Goal: Task Accomplishment & Management: Complete application form

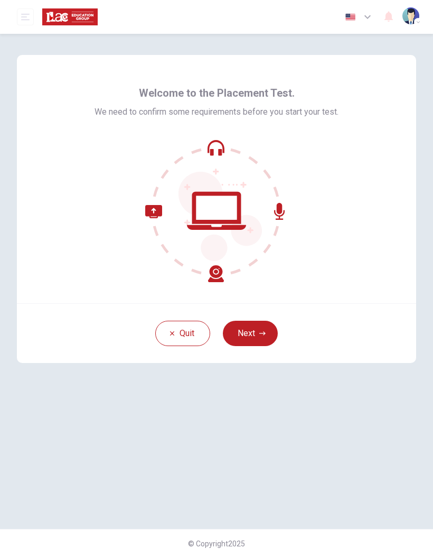
click at [248, 338] on button "Next" at bounding box center [250, 332] width 55 height 25
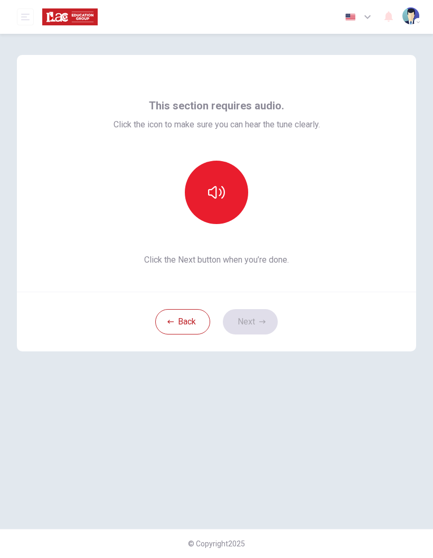
click at [209, 193] on icon "button" at bounding box center [216, 192] width 17 height 13
click at [247, 324] on button "Next" at bounding box center [250, 321] width 55 height 25
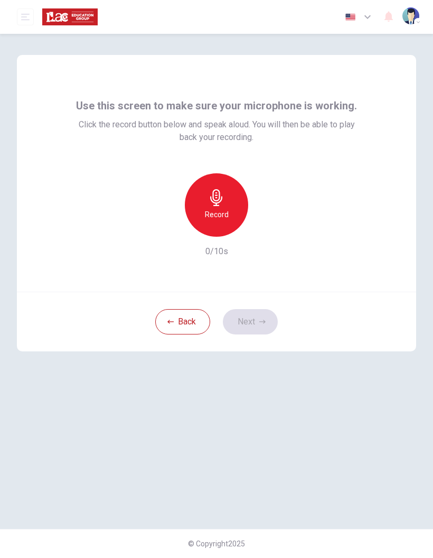
click at [216, 206] on div "Record" at bounding box center [216, 204] width 63 height 63
click at [264, 226] on icon "button" at bounding box center [265, 228] width 5 height 6
click at [262, 319] on icon "button" at bounding box center [262, 321] width 6 height 6
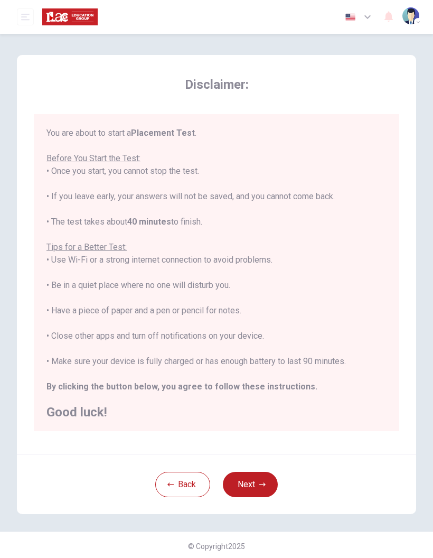
click at [257, 486] on button "Next" at bounding box center [250, 483] width 55 height 25
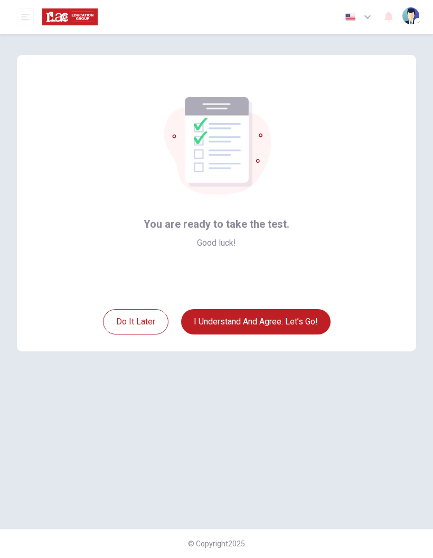
click at [309, 316] on button "I understand and agree. Let’s go!" at bounding box center [255, 321] width 149 height 25
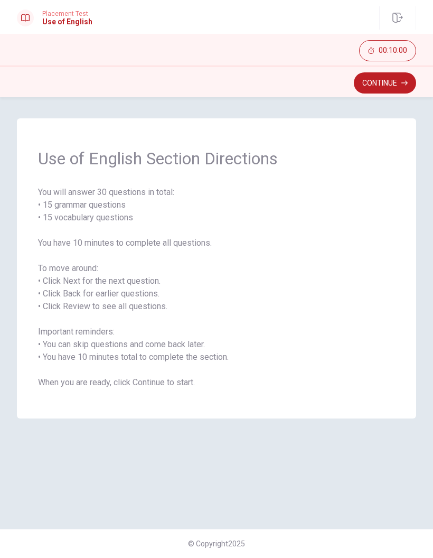
click at [397, 86] on button "Continue" at bounding box center [385, 82] width 62 height 21
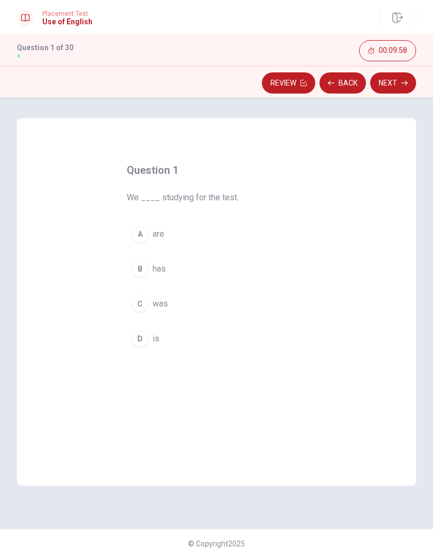
click at [140, 238] on div "A" at bounding box center [139, 233] width 17 height 17
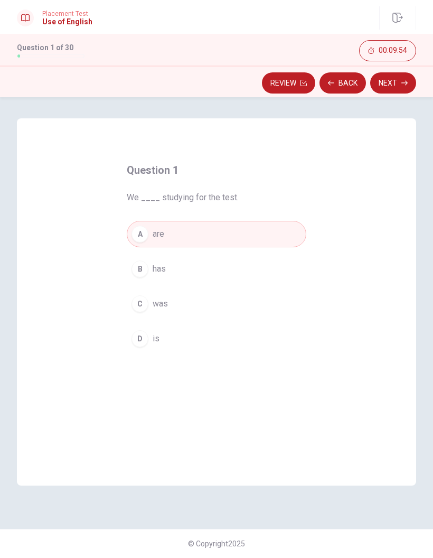
click at [396, 83] on button "Next" at bounding box center [393, 82] width 46 height 21
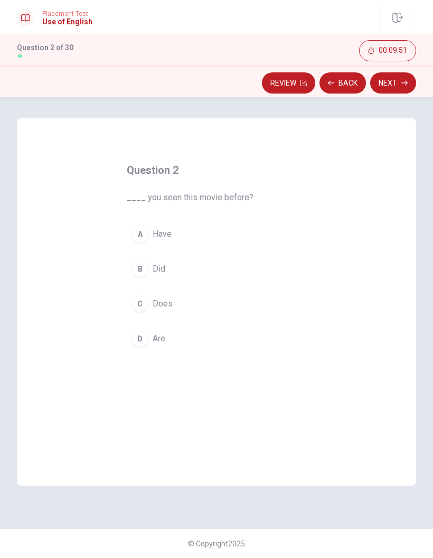
click at [137, 235] on div "A" at bounding box center [139, 233] width 17 height 17
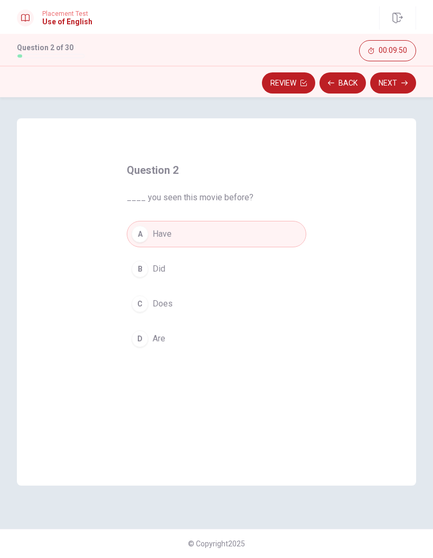
click at [394, 91] on button "Next" at bounding box center [393, 82] width 46 height 21
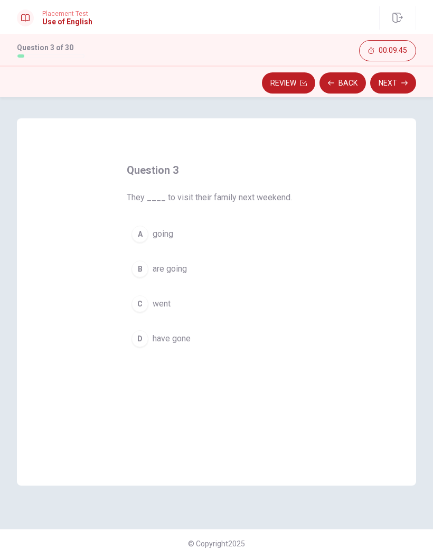
click at [137, 267] on div "B" at bounding box center [139, 268] width 17 height 17
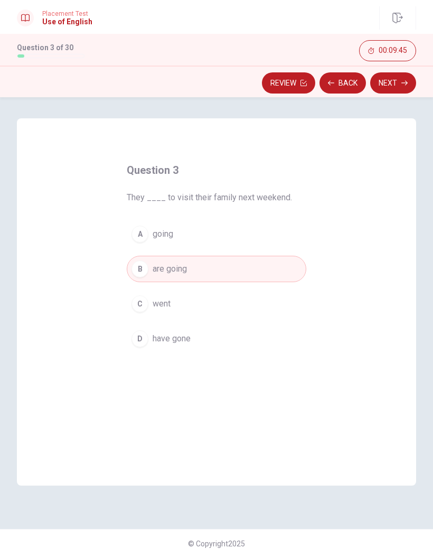
click at [398, 84] on button "Next" at bounding box center [393, 82] width 46 height 21
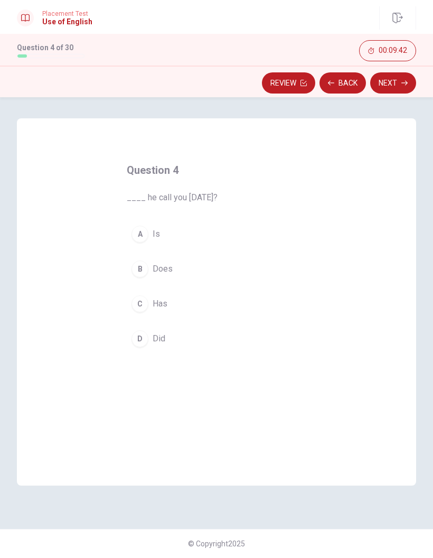
click at [138, 265] on div "B" at bounding box center [139, 268] width 17 height 17
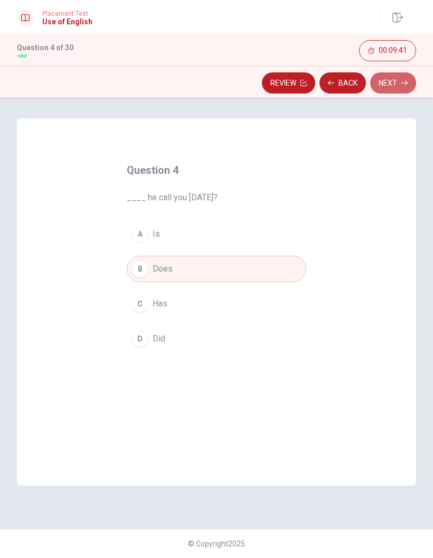
click at [395, 90] on button "Next" at bounding box center [393, 82] width 46 height 21
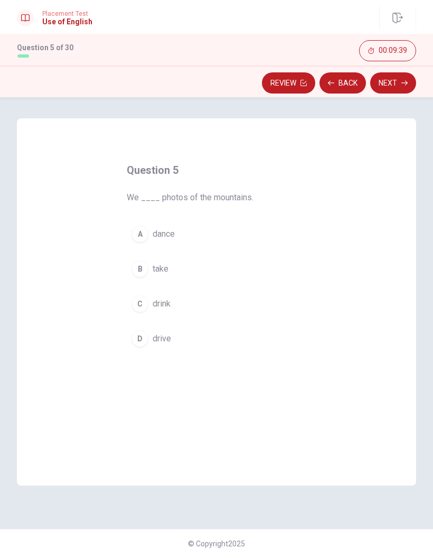
click at [135, 268] on div "B" at bounding box center [139, 268] width 17 height 17
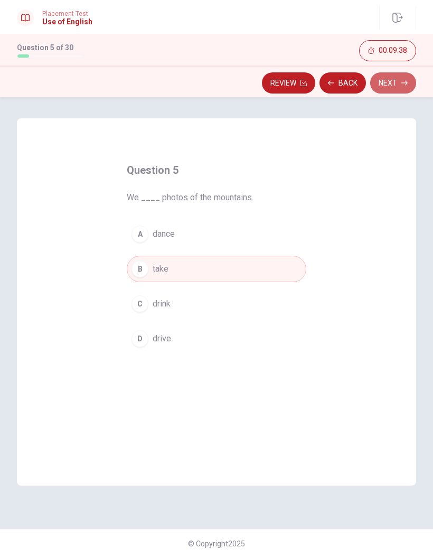
click at [397, 83] on button "Next" at bounding box center [393, 82] width 46 height 21
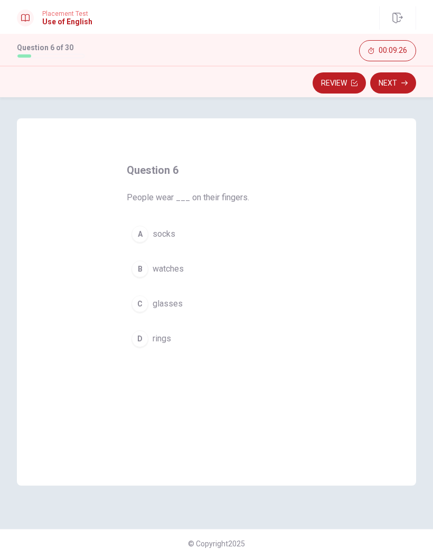
click at [138, 267] on div "B" at bounding box center [139, 268] width 17 height 17
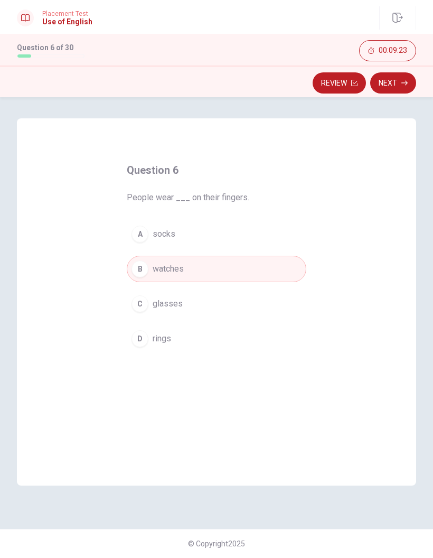
click at [141, 336] on div "D" at bounding box center [139, 338] width 17 height 17
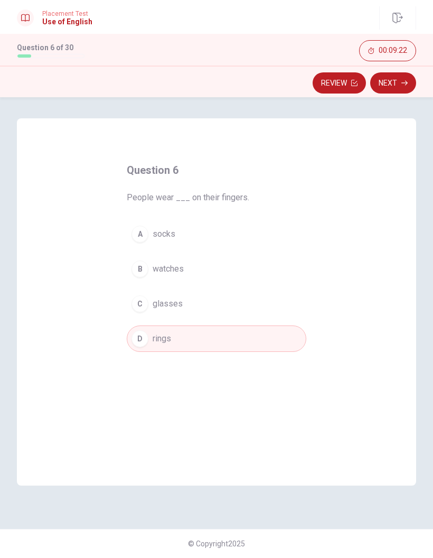
click at [403, 83] on icon "button" at bounding box center [404, 83] width 6 height 5
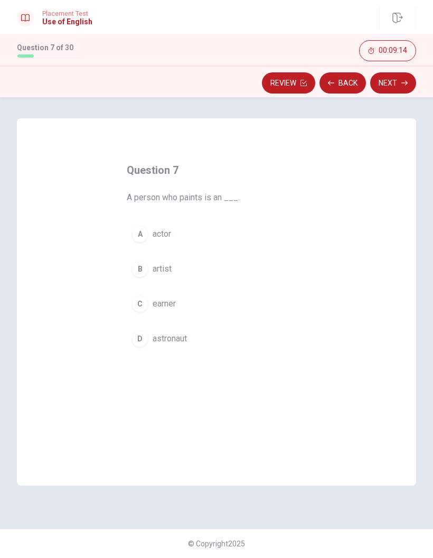
click at [133, 267] on div "B" at bounding box center [139, 268] width 17 height 17
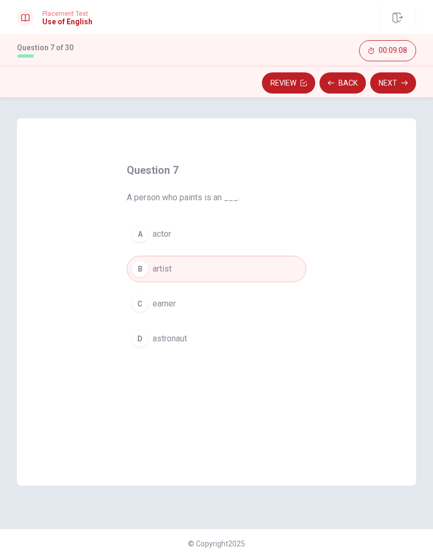
click at [401, 87] on button "Next" at bounding box center [393, 82] width 46 height 21
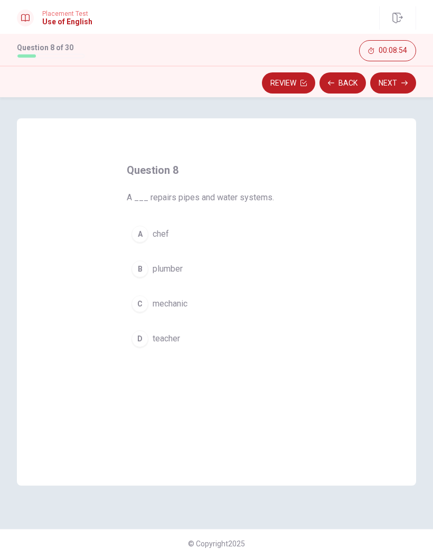
click at [140, 300] on div "C" at bounding box center [139, 303] width 17 height 17
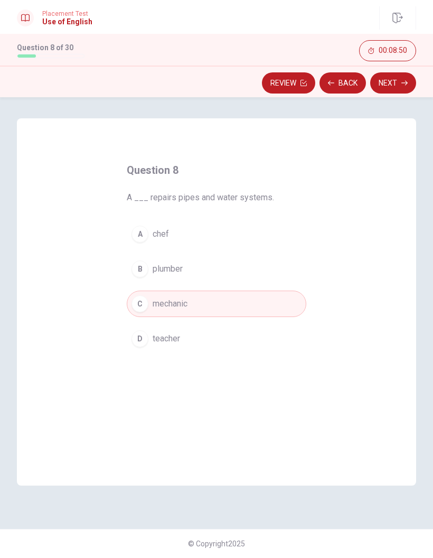
click at [399, 82] on button "Next" at bounding box center [393, 82] width 46 height 21
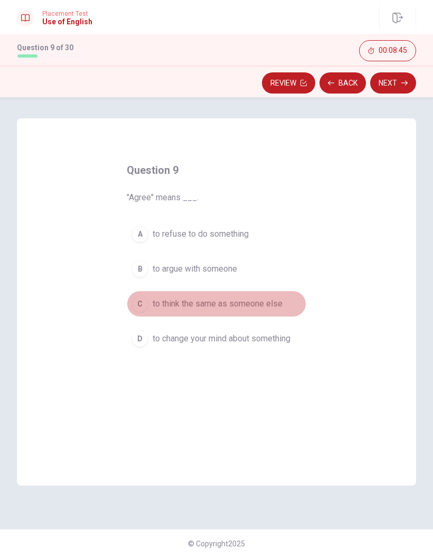
click at [140, 304] on div "C" at bounding box center [139, 303] width 17 height 17
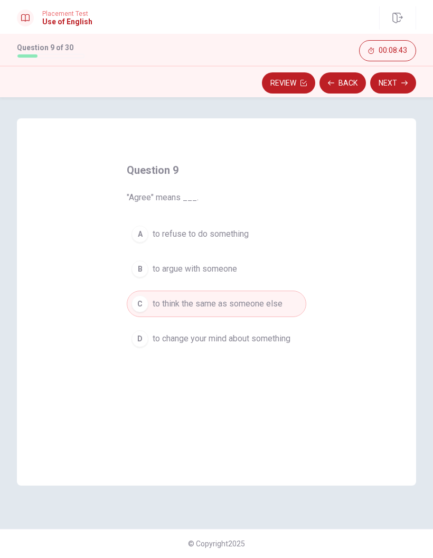
click at [395, 86] on button "Next" at bounding box center [393, 82] width 46 height 21
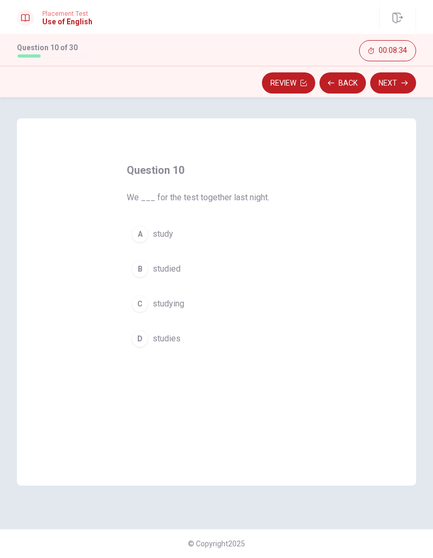
click at [137, 234] on div "A" at bounding box center [139, 233] width 17 height 17
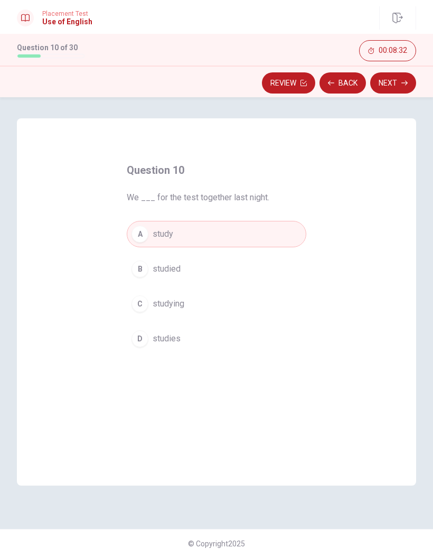
click at [145, 268] on div "B" at bounding box center [139, 268] width 17 height 17
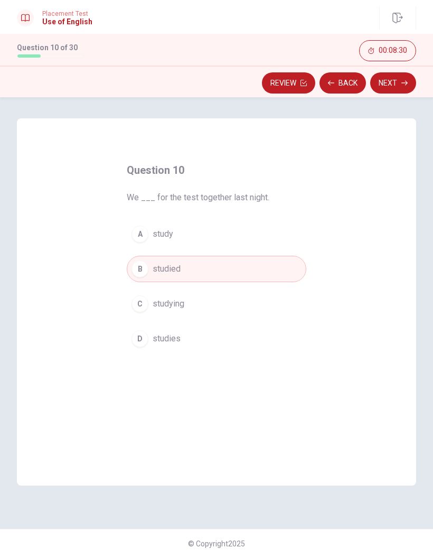
click at [397, 87] on button "Next" at bounding box center [393, 82] width 46 height 21
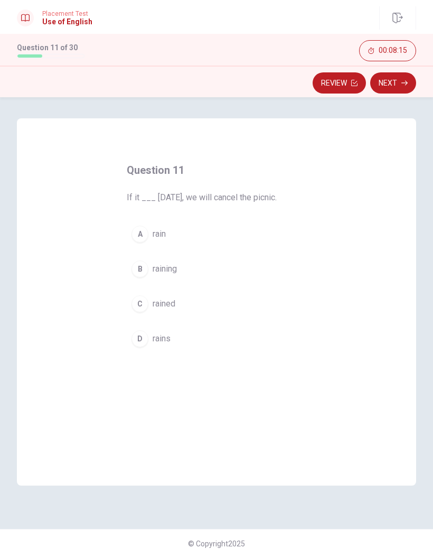
click at [141, 339] on div "D" at bounding box center [139, 338] width 17 height 17
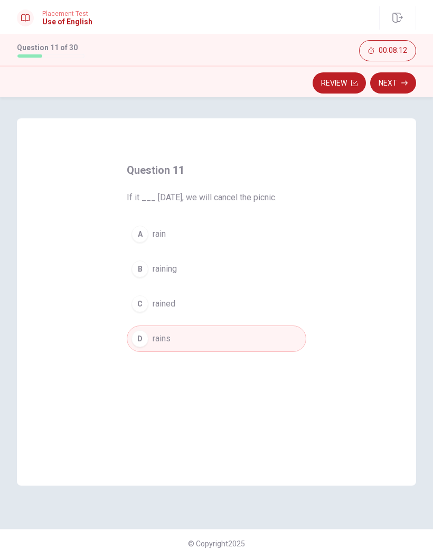
click at [397, 88] on button "Next" at bounding box center [393, 82] width 46 height 21
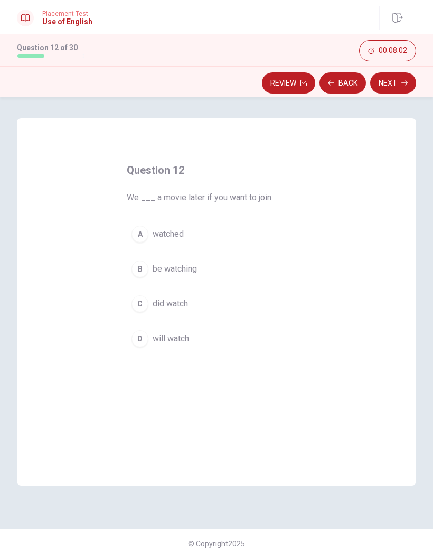
click at [139, 336] on div "D" at bounding box center [139, 338] width 17 height 17
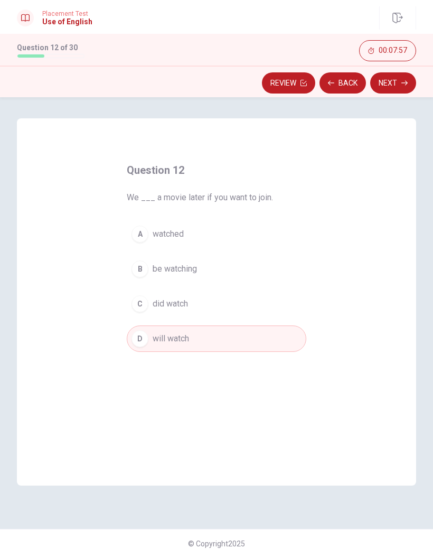
click at [394, 88] on button "Next" at bounding box center [393, 82] width 46 height 21
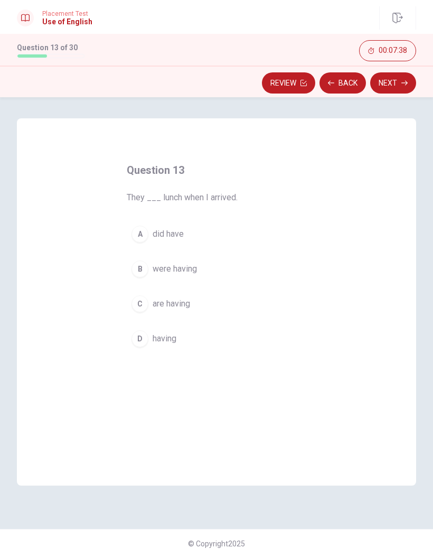
click at [140, 305] on div "C" at bounding box center [139, 303] width 17 height 17
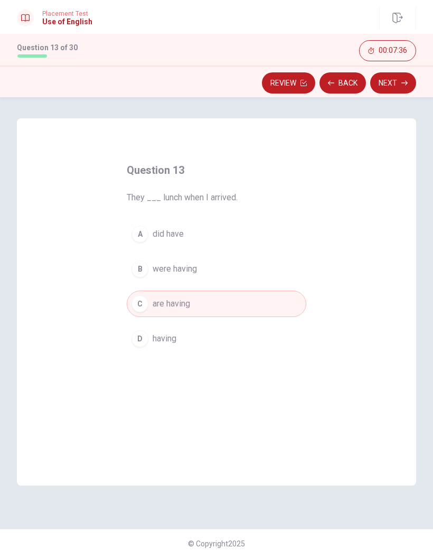
click at [402, 86] on button "Next" at bounding box center [393, 82] width 46 height 21
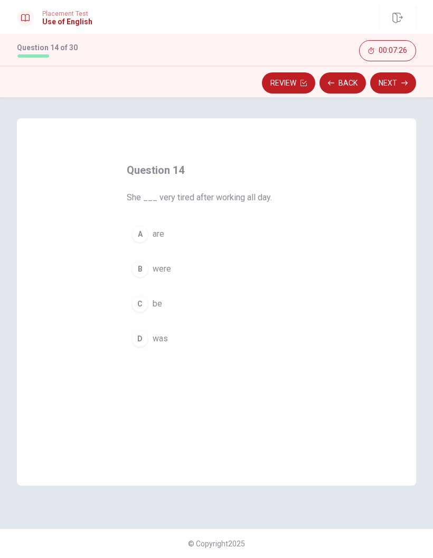
click at [138, 344] on div "D" at bounding box center [139, 338] width 17 height 17
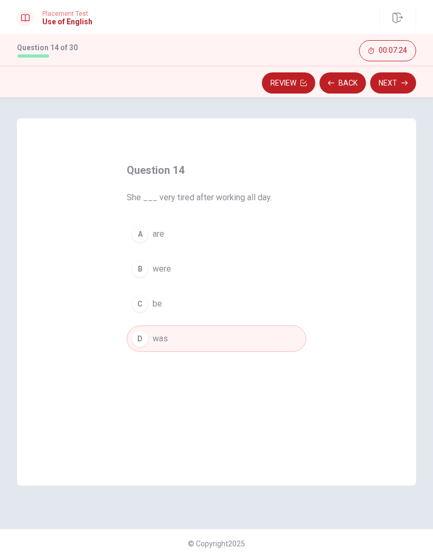
click at [398, 92] on button "Next" at bounding box center [393, 82] width 46 height 21
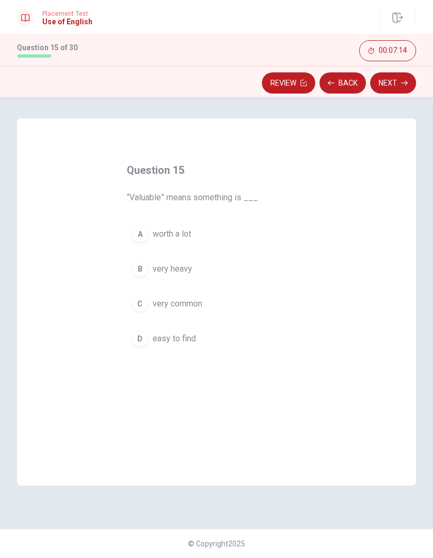
click at [139, 237] on div "A" at bounding box center [139, 233] width 17 height 17
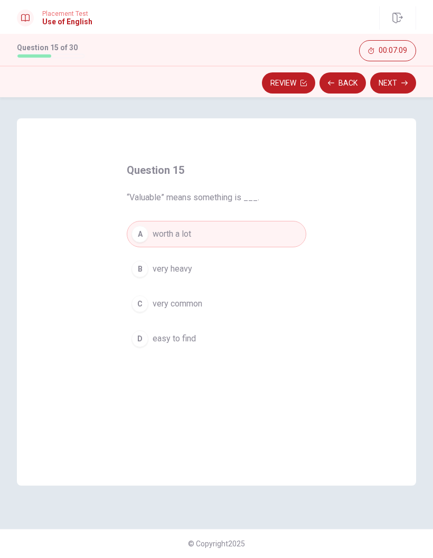
click at [398, 90] on button "Next" at bounding box center [393, 82] width 46 height 21
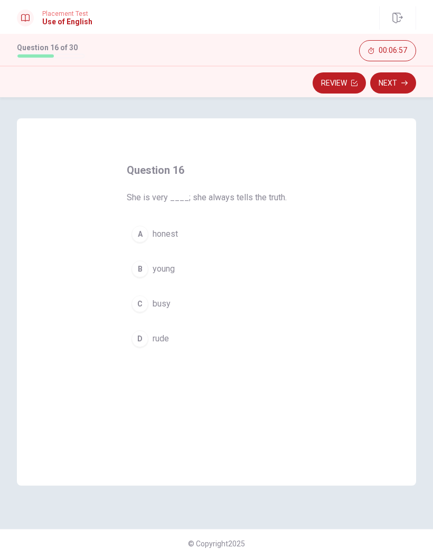
click at [140, 235] on div "A" at bounding box center [139, 233] width 17 height 17
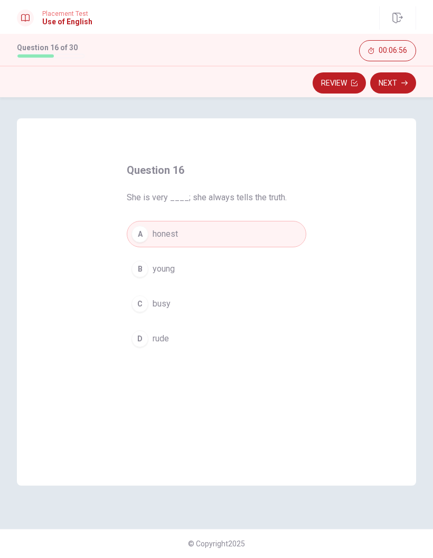
click at [390, 89] on button "Next" at bounding box center [393, 82] width 46 height 21
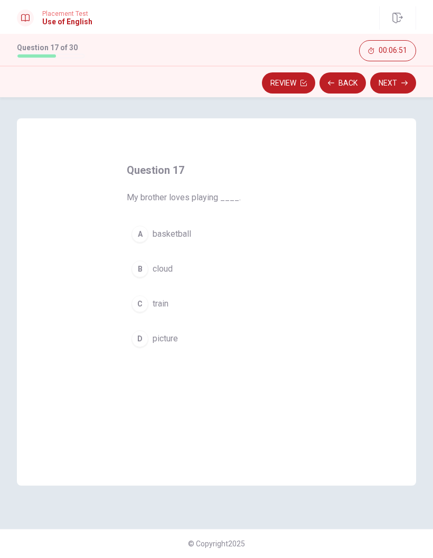
click at [142, 232] on div "A" at bounding box center [139, 233] width 17 height 17
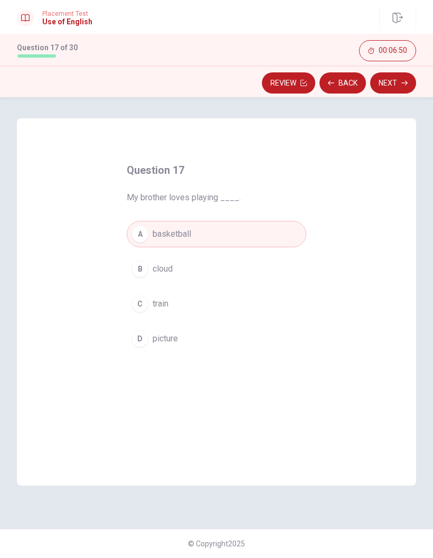
click at [398, 87] on button "Next" at bounding box center [393, 82] width 46 height 21
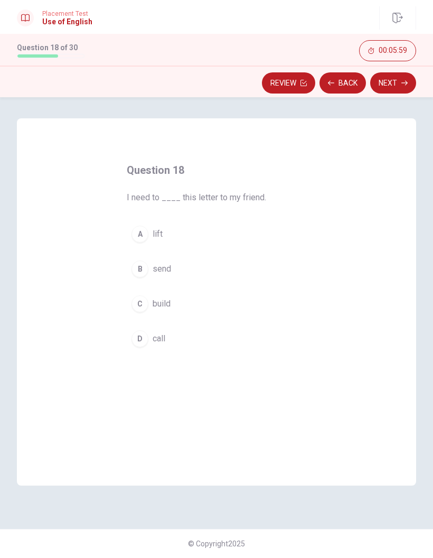
click at [143, 273] on div "B" at bounding box center [139, 268] width 17 height 17
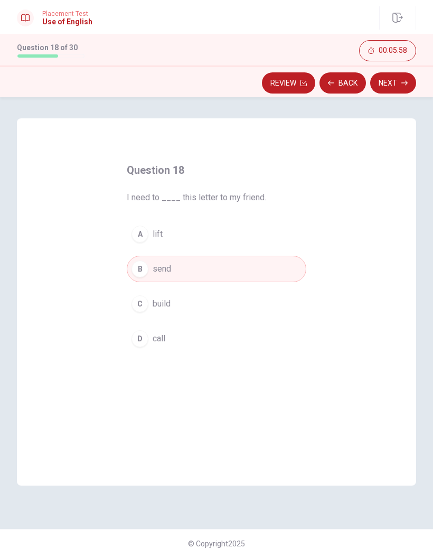
click at [397, 81] on button "Next" at bounding box center [393, 82] width 46 height 21
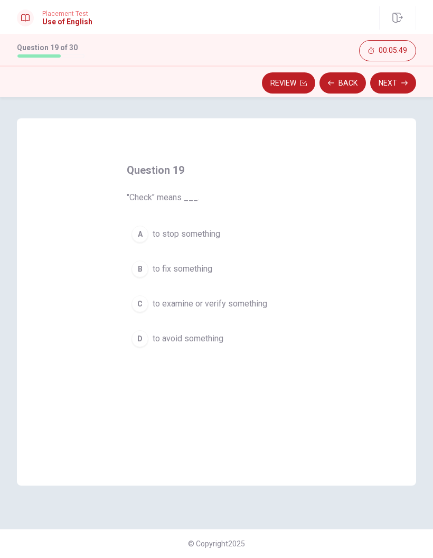
click at [138, 304] on div "C" at bounding box center [139, 303] width 17 height 17
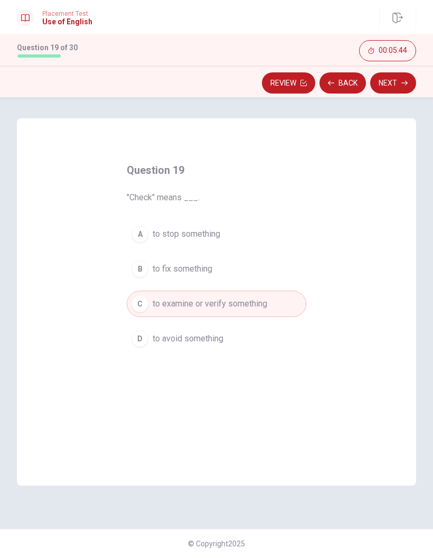
click at [394, 86] on button "Next" at bounding box center [393, 82] width 46 height 21
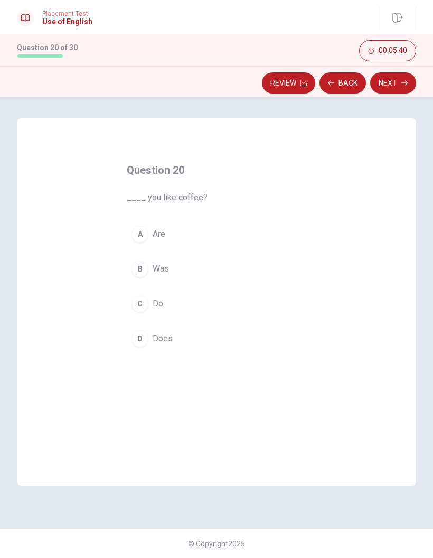
click at [140, 304] on div "C" at bounding box center [139, 303] width 17 height 17
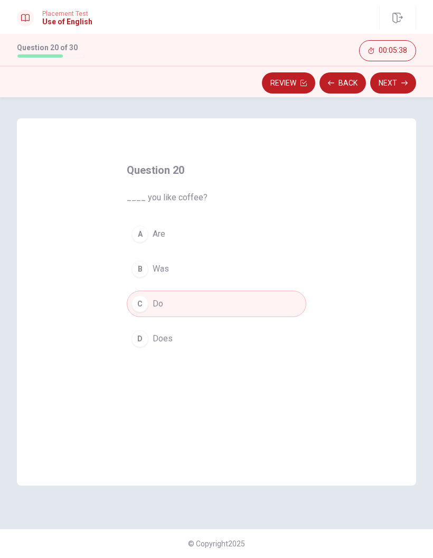
click at [400, 87] on button "Next" at bounding box center [393, 82] width 46 height 21
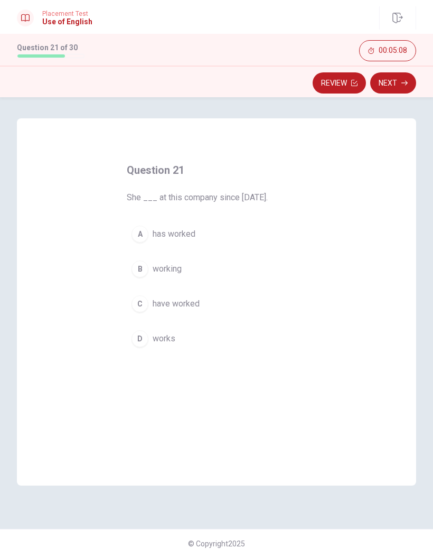
click at [144, 301] on div "C" at bounding box center [139, 303] width 17 height 17
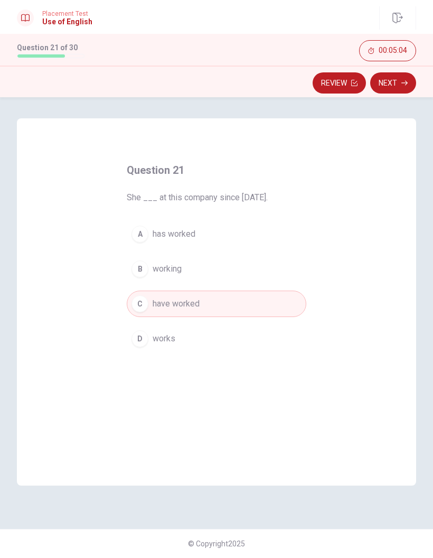
click at [149, 229] on button "A has worked" at bounding box center [217, 234] width 180 height 26
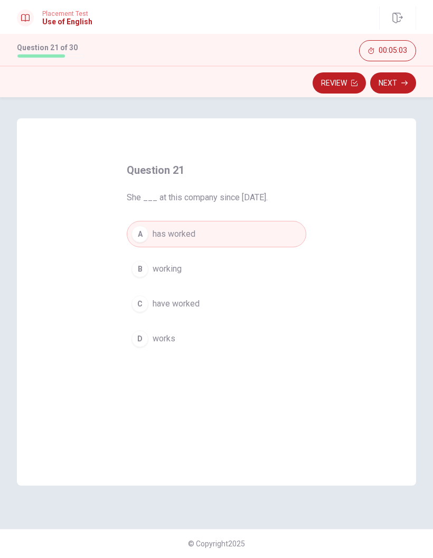
click at [399, 86] on button "Next" at bounding box center [393, 82] width 46 height 21
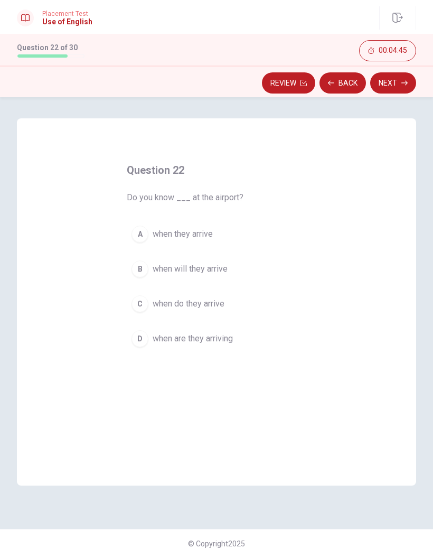
click at [141, 239] on div "A" at bounding box center [139, 233] width 17 height 17
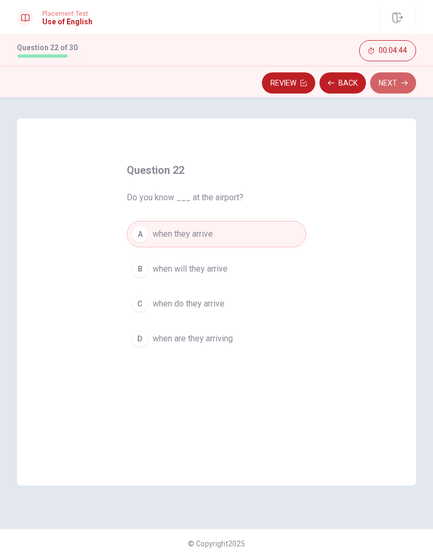
click at [397, 87] on button "Next" at bounding box center [393, 82] width 46 height 21
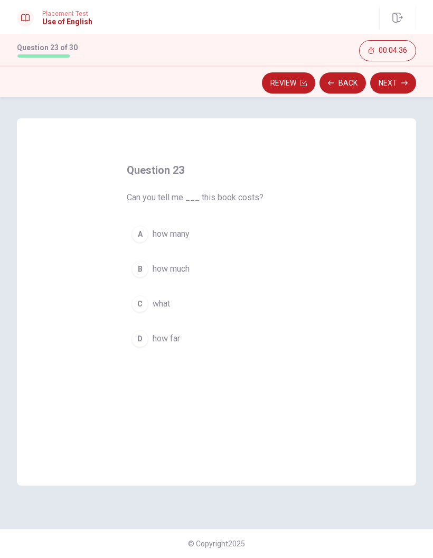
click at [145, 275] on div "B" at bounding box center [139, 268] width 17 height 17
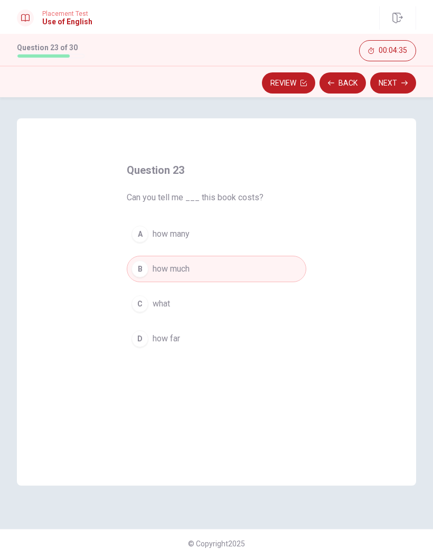
click at [393, 92] on button "Next" at bounding box center [393, 82] width 46 height 21
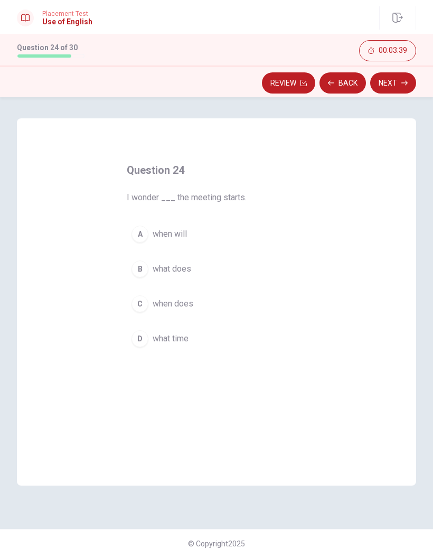
click at [138, 339] on div "D" at bounding box center [139, 338] width 17 height 17
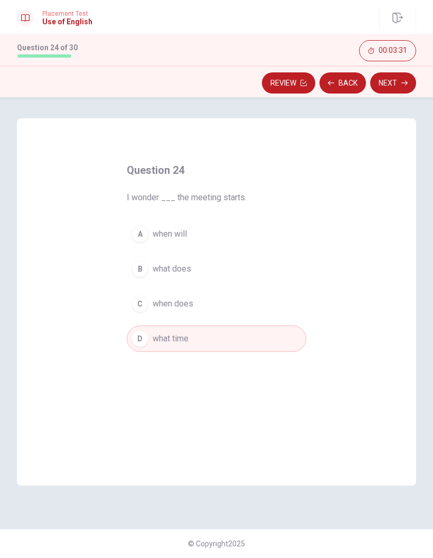
click at [399, 85] on button "Next" at bounding box center [393, 82] width 46 height 21
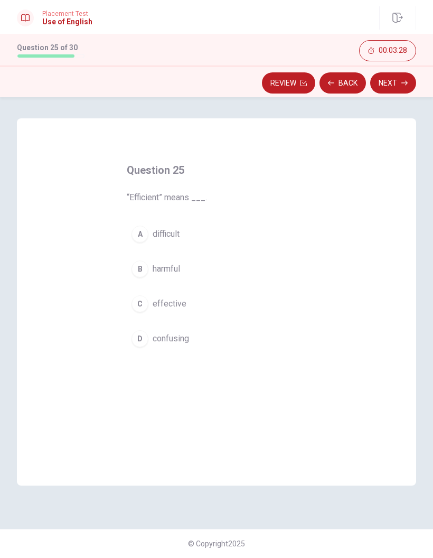
click at [136, 301] on div "C" at bounding box center [139, 303] width 17 height 17
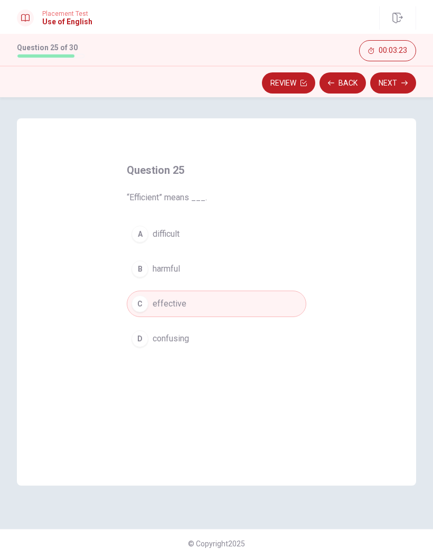
click at [398, 87] on button "Next" at bounding box center [393, 82] width 46 height 21
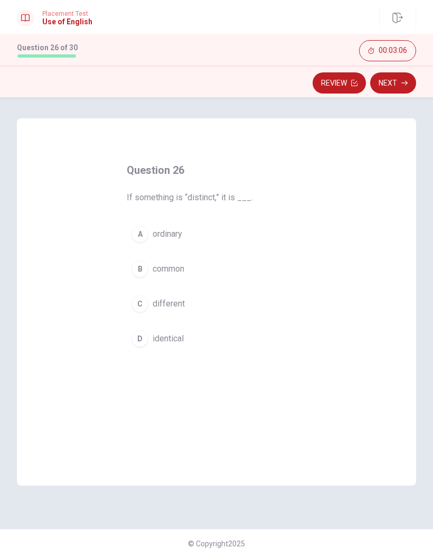
click at [137, 331] on div "D" at bounding box center [139, 338] width 17 height 17
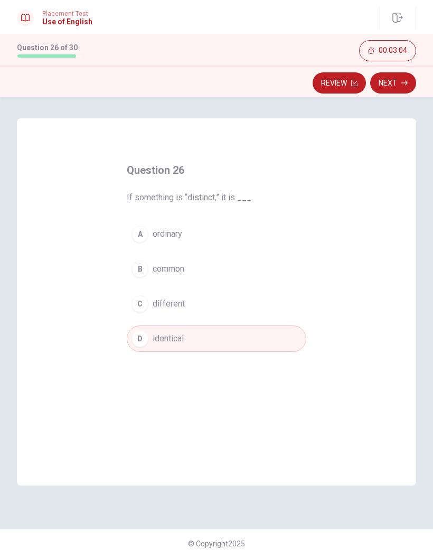
click at [389, 80] on button "Next" at bounding box center [393, 82] width 46 height 21
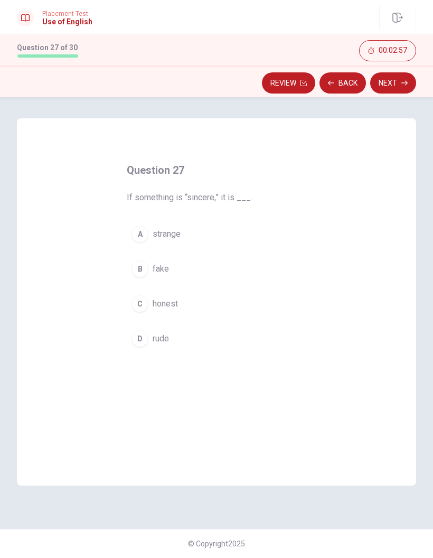
click at [139, 295] on button "C honest" at bounding box center [217, 303] width 180 height 26
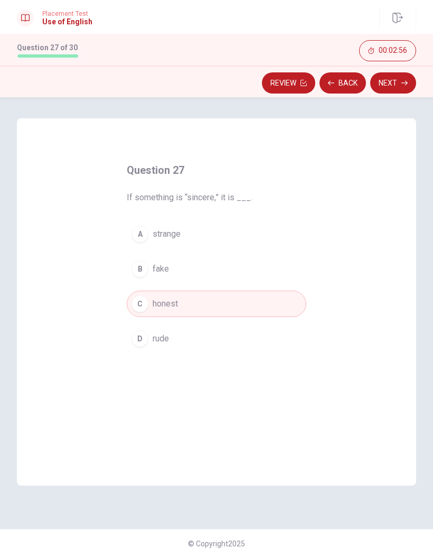
click at [388, 77] on button "Next" at bounding box center [393, 82] width 46 height 21
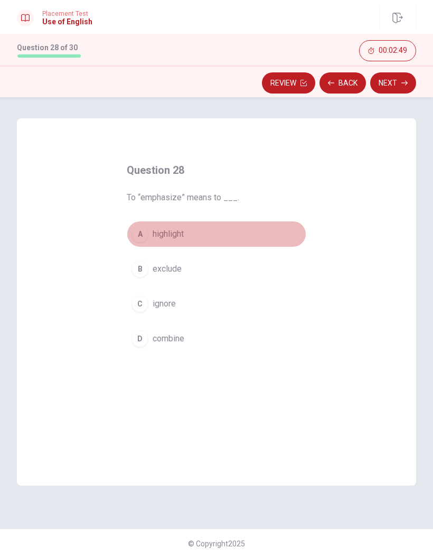
click at [146, 232] on div "A" at bounding box center [139, 233] width 17 height 17
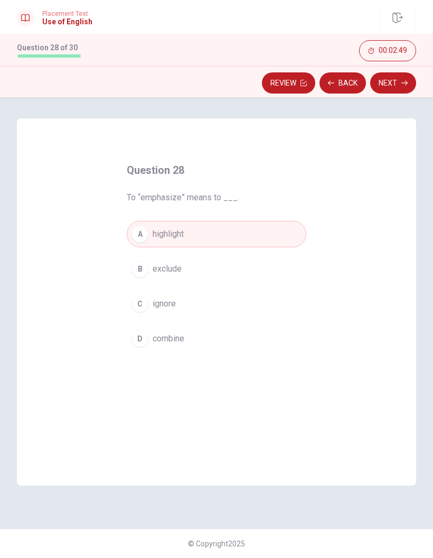
click at [392, 83] on button "Next" at bounding box center [393, 82] width 46 height 21
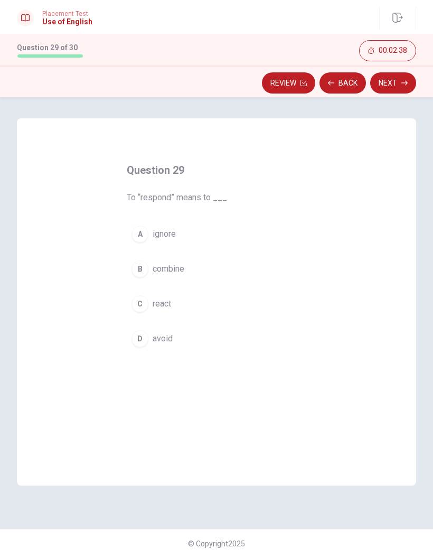
click at [138, 303] on div "C" at bounding box center [139, 303] width 17 height 17
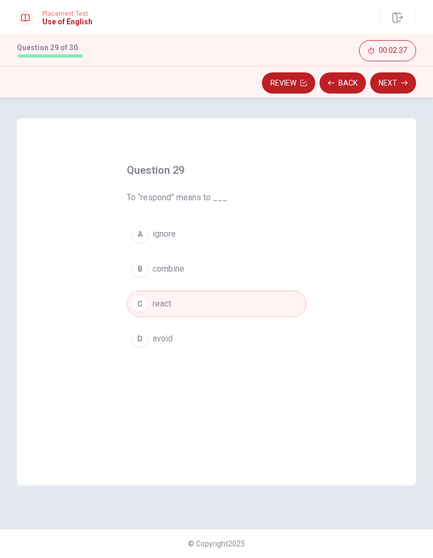
click at [389, 83] on button "Next" at bounding box center [393, 82] width 46 height 21
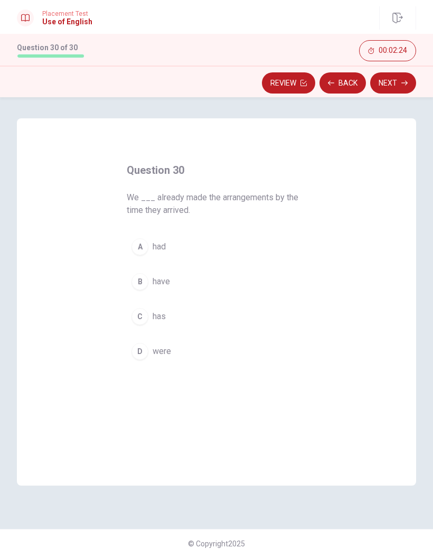
click at [146, 286] on div "B" at bounding box center [139, 281] width 17 height 17
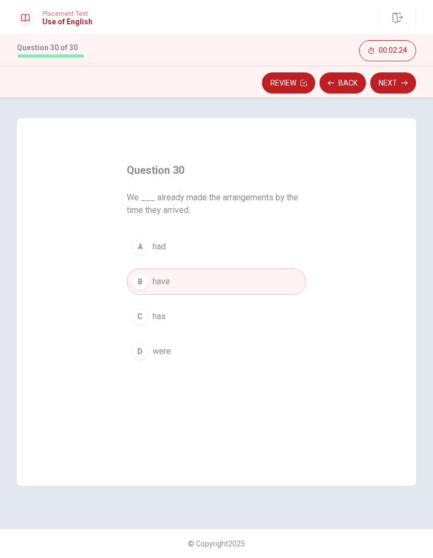
click at [389, 92] on button "Next" at bounding box center [393, 82] width 46 height 21
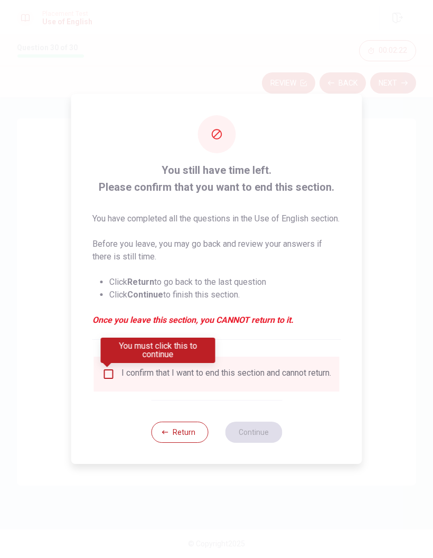
click at [119, 376] on div "I confirm that I want to end this section and cannot return." at bounding box center [216, 373] width 229 height 13
click at [110, 372] on input "You must click this to continue" at bounding box center [108, 373] width 13 height 13
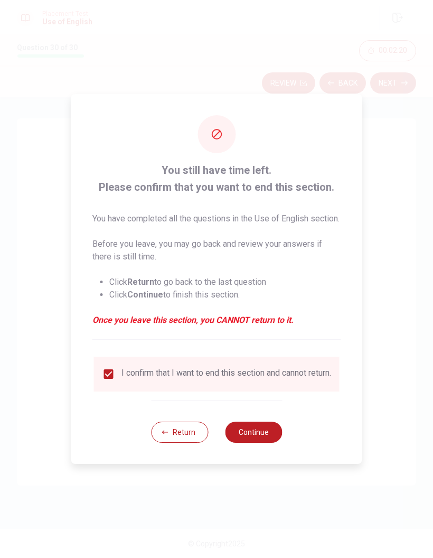
click at [261, 442] on button "Continue" at bounding box center [253, 431] width 57 height 21
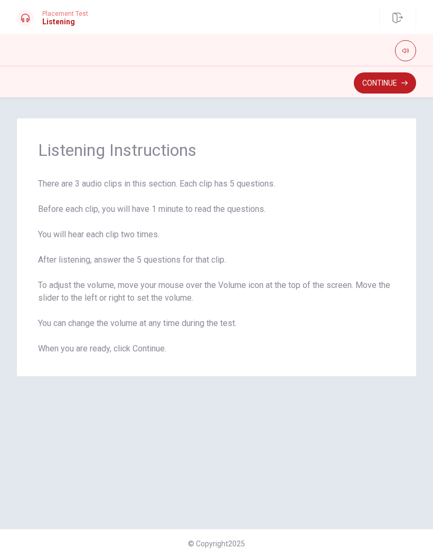
click at [383, 90] on button "Continue" at bounding box center [385, 82] width 62 height 21
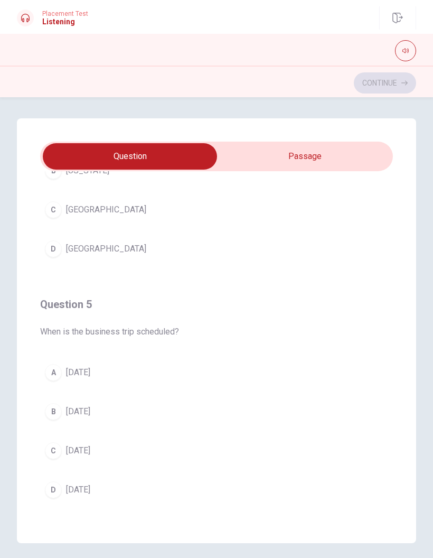
scroll to position [-2, 0]
click at [105, 351] on div "Question 5 When is the business trip scheduled? A [DATE] B [DATE] C [DATE] D [D…" at bounding box center [216, 399] width 353 height 241
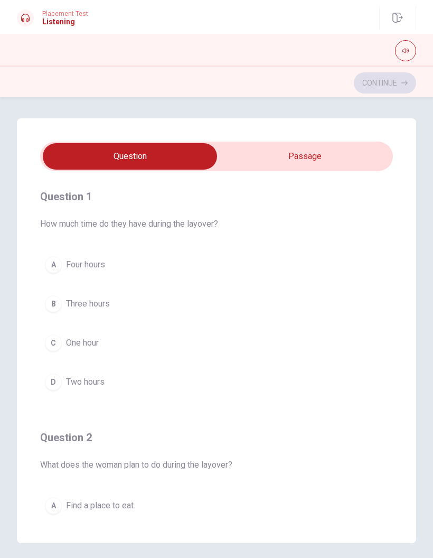
scroll to position [0, 0]
click at [130, 382] on button "D Two hours" at bounding box center [216, 382] width 353 height 26
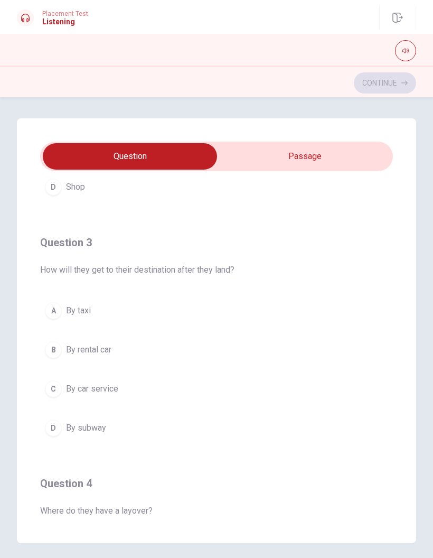
scroll to position [437, 0]
click at [58, 355] on div "B" at bounding box center [53, 348] width 17 height 17
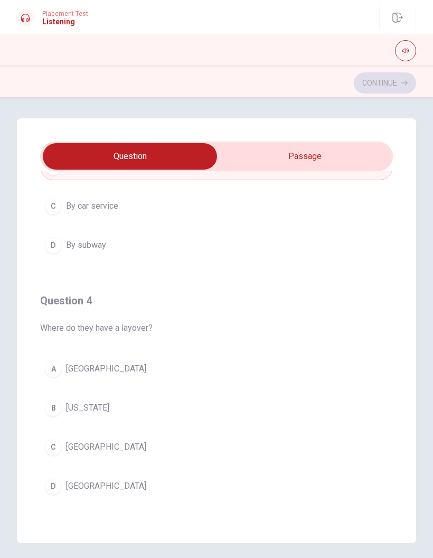
scroll to position [619, 0]
click at [145, 450] on button "C Chicago" at bounding box center [216, 446] width 353 height 26
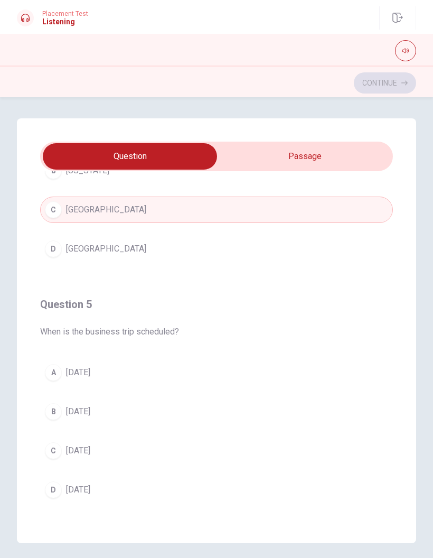
scroll to position [855, 0]
click at [144, 369] on button "A [DATE]" at bounding box center [216, 372] width 353 height 26
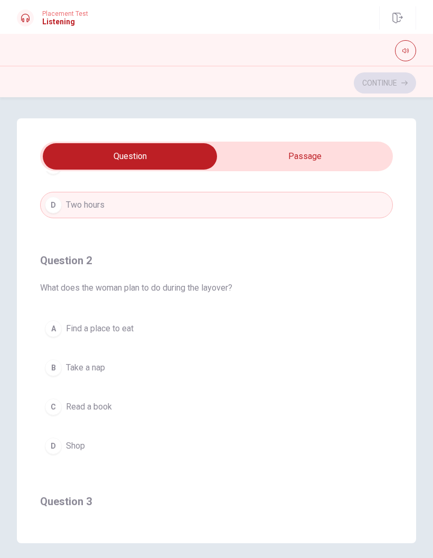
scroll to position [176, 0]
click at [54, 335] on div "A" at bounding box center [53, 329] width 17 height 17
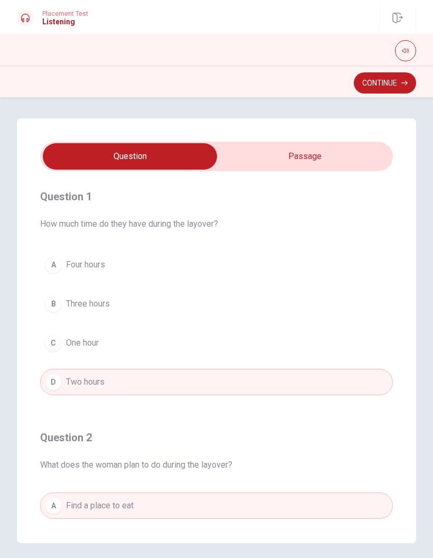
scroll to position [0, 0]
type input "53"
click at [351, 154] on input "checkbox" at bounding box center [129, 156] width 529 height 26
checkbox input "true"
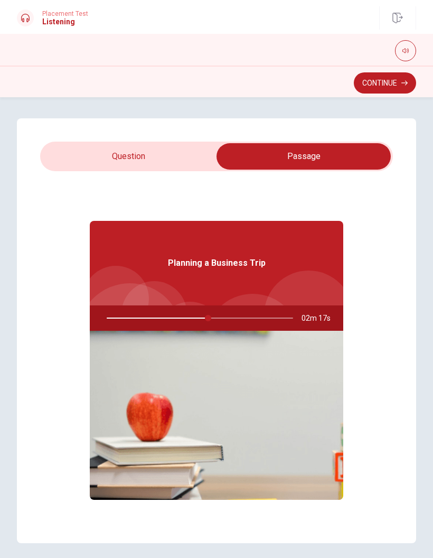
type input "55"
click at [153, 150] on input "checkbox" at bounding box center [303, 156] width 529 height 26
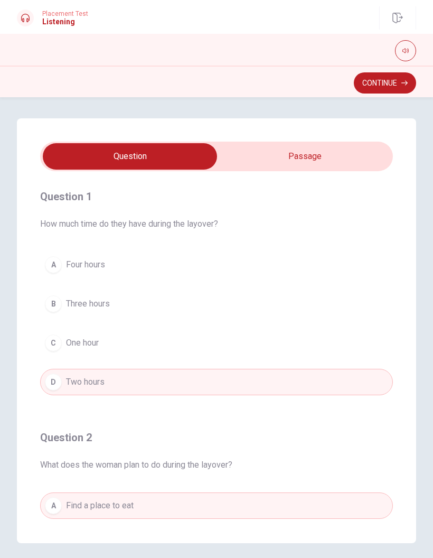
click at [282, 154] on input "checkbox" at bounding box center [129, 156] width 529 height 26
checkbox input "true"
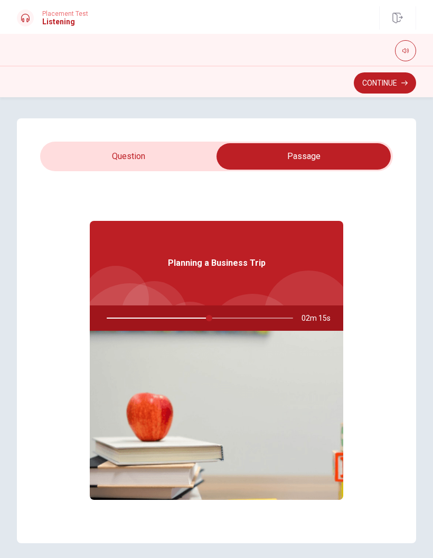
type input "55"
click at [147, 153] on input "checkbox" at bounding box center [303, 156] width 529 height 26
checkbox input "false"
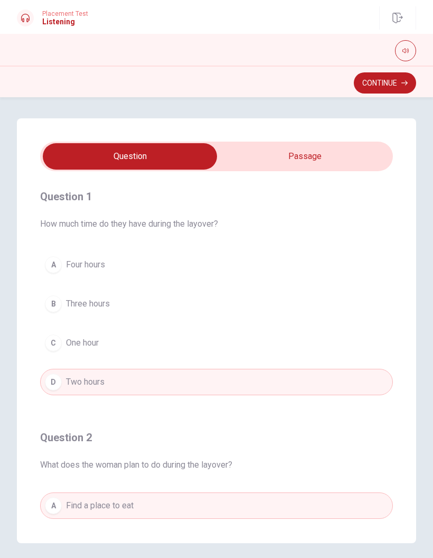
click at [384, 82] on button "Continue" at bounding box center [385, 82] width 62 height 21
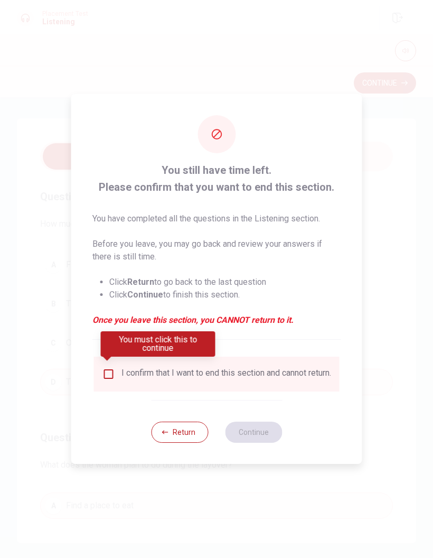
click at [111, 371] on input "You must click this to continue" at bounding box center [108, 373] width 13 height 13
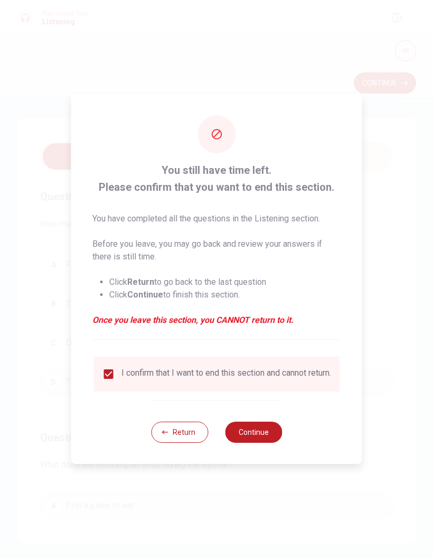
click at [268, 433] on button "Continue" at bounding box center [253, 431] width 57 height 21
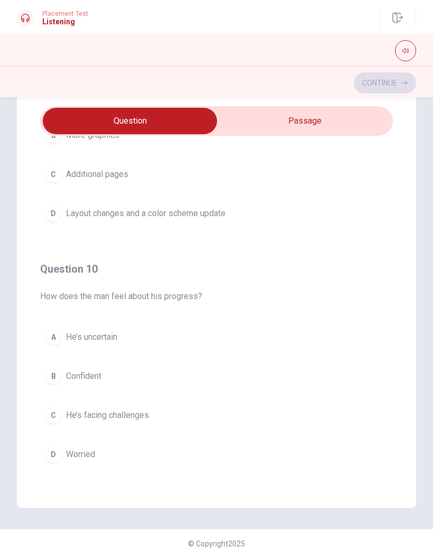
scroll to position [855, 0]
click at [62, 410] on button "C He’s facing challenges" at bounding box center [216, 415] width 353 height 26
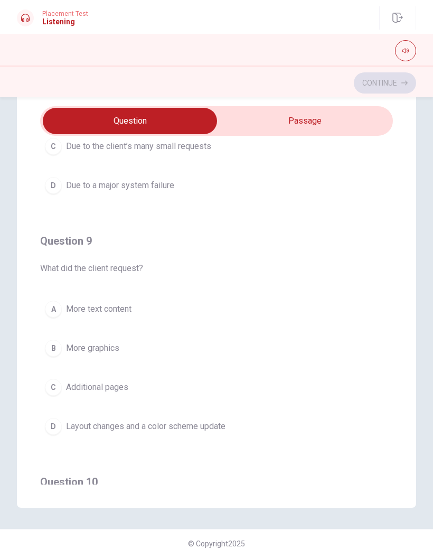
scroll to position [645, 0]
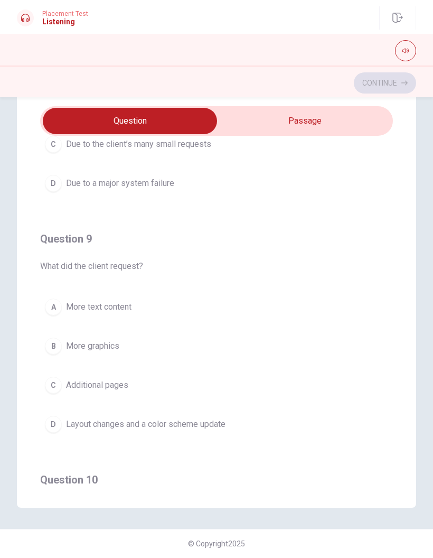
click at [64, 421] on button "D Layout changes and a color scheme update" at bounding box center [216, 424] width 353 height 26
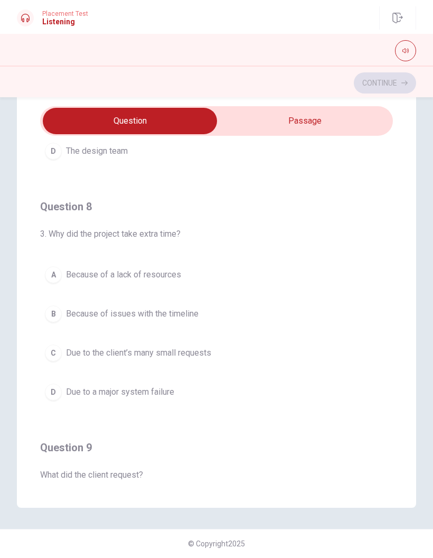
scroll to position [436, 0]
click at [56, 277] on div "A" at bounding box center [53, 275] width 17 height 17
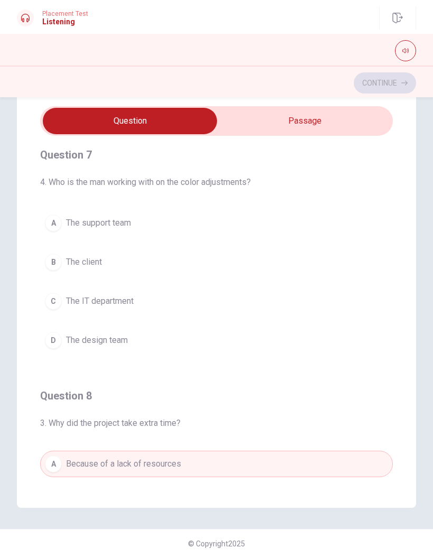
scroll to position [247, 0]
click at [56, 267] on div "B" at bounding box center [53, 262] width 17 height 17
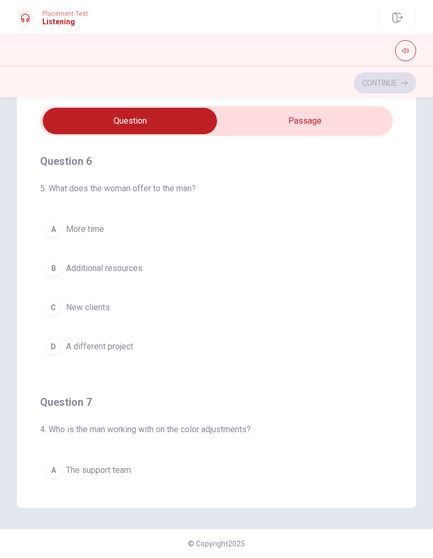
scroll to position [0, 0]
click at [58, 222] on div "A" at bounding box center [53, 229] width 17 height 17
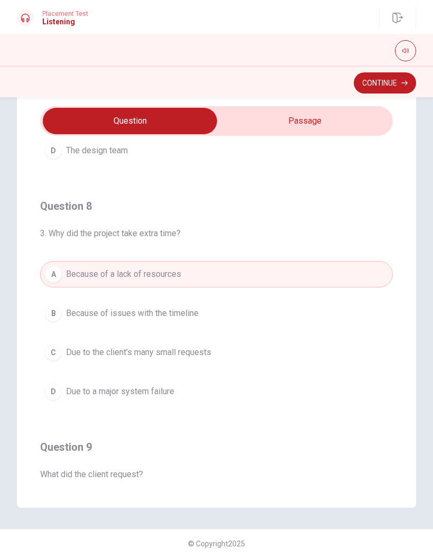
type input "70"
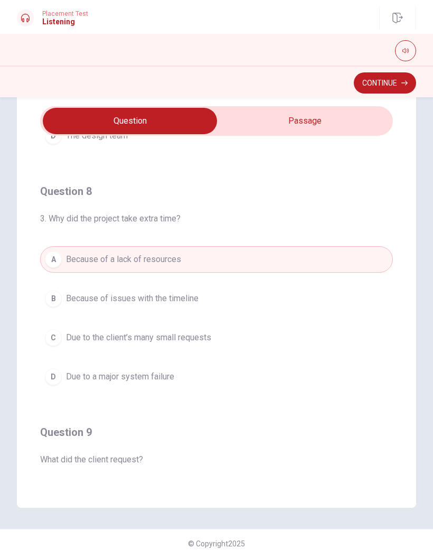
click at [349, 121] on input "checkbox" at bounding box center [129, 121] width 529 height 26
checkbox input "true"
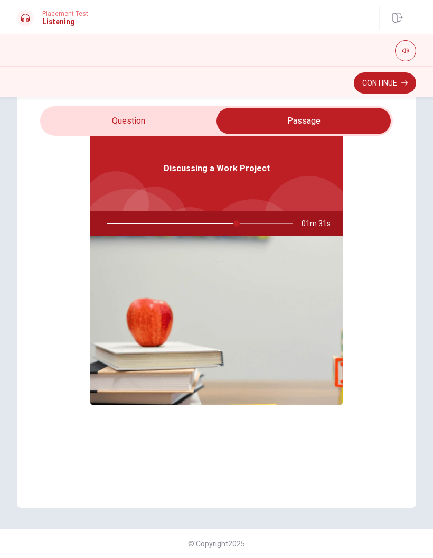
scroll to position [59, 0]
type input "70"
click at [74, 126] on input "checkbox" at bounding box center [303, 121] width 529 height 26
checkbox input "false"
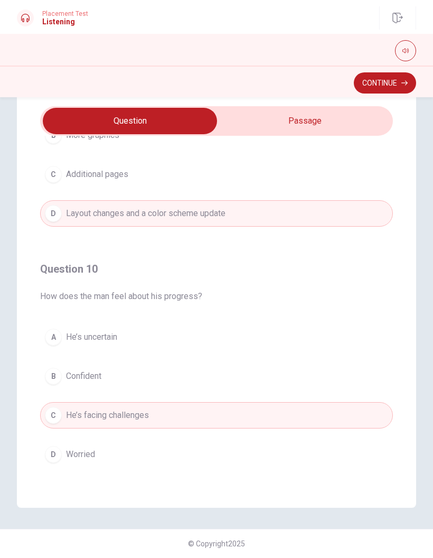
scroll to position [855, 0]
click at [385, 85] on button "Continue" at bounding box center [385, 82] width 62 height 21
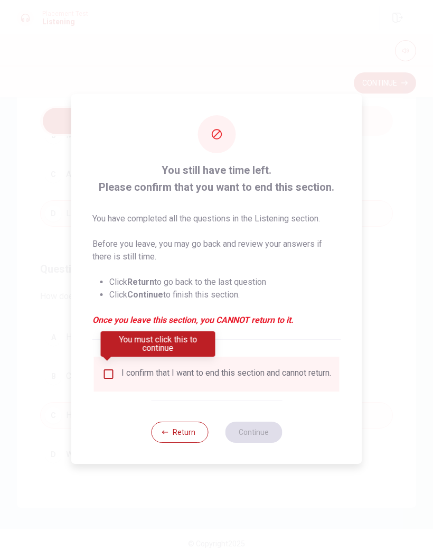
click at [115, 367] on div "I confirm that I want to end this section and cannot return." at bounding box center [216, 373] width 229 height 13
click at [109, 367] on input "You must click this to continue" at bounding box center [108, 373] width 13 height 13
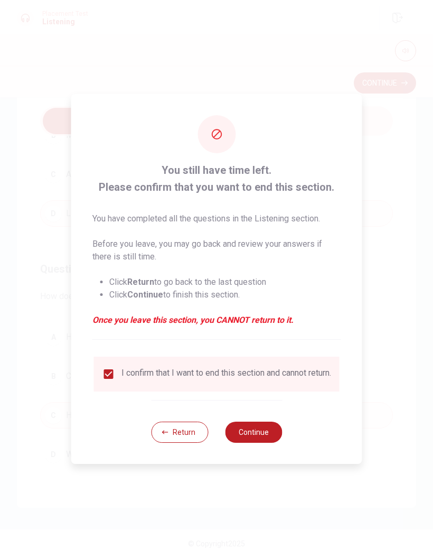
click at [266, 433] on button "Continue" at bounding box center [253, 431] width 57 height 21
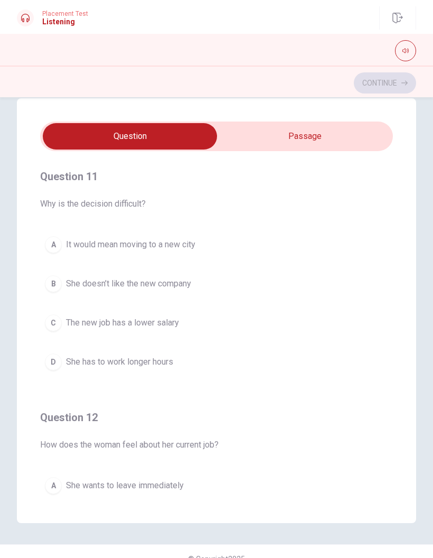
scroll to position [0, 0]
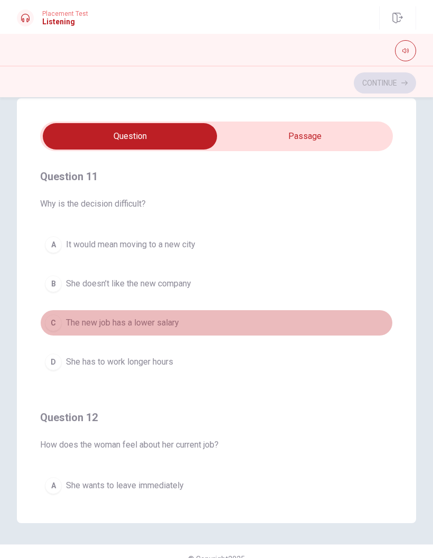
click at [53, 317] on div "C" at bounding box center [53, 322] width 17 height 17
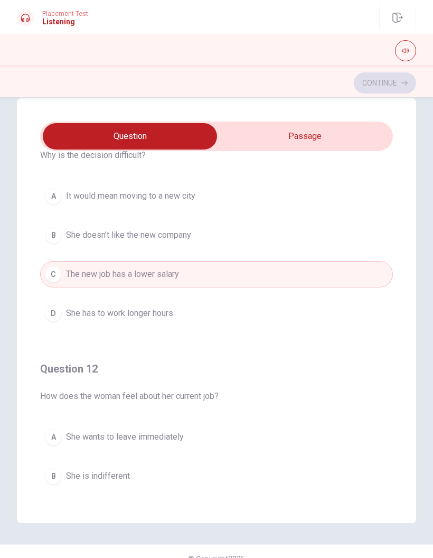
scroll to position [47, 0]
click at [49, 200] on div "A" at bounding box center [53, 197] width 17 height 17
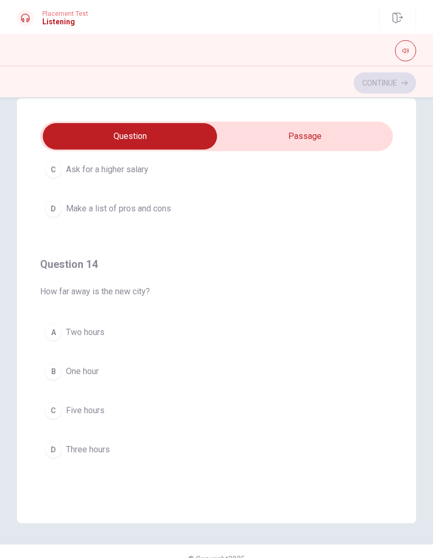
scroll to position [635, 0]
click at [62, 447] on button "D Three hours" at bounding box center [216, 449] width 353 height 26
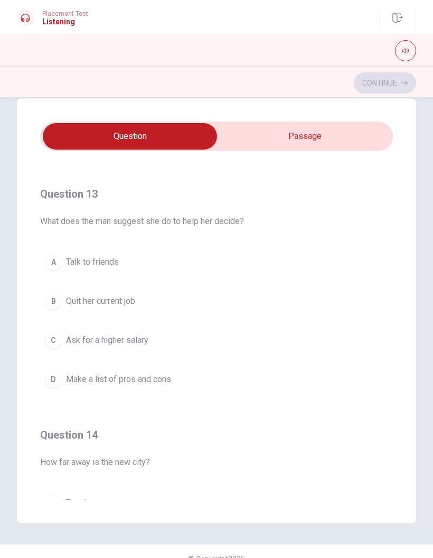
scroll to position [463, 0]
click at [54, 380] on div "D" at bounding box center [53, 380] width 17 height 17
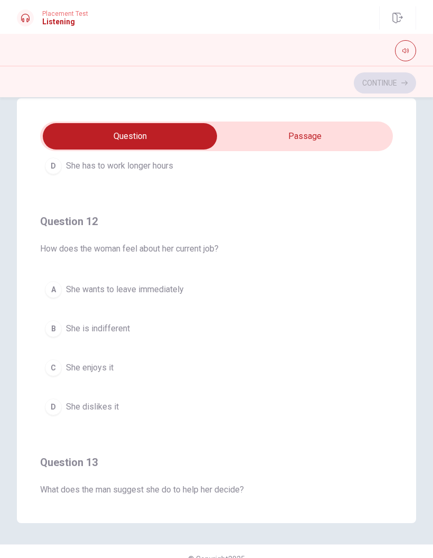
scroll to position [196, 0]
click at [69, 362] on span "She enjoys it" at bounding box center [90, 367] width 48 height 13
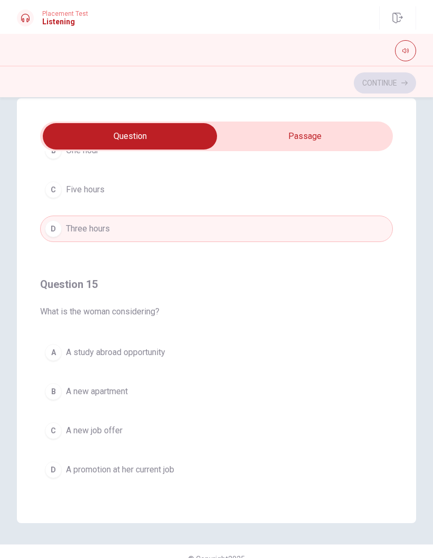
scroll to position [855, 0]
click at [68, 427] on span "A new job offer" at bounding box center [94, 430] width 56 height 13
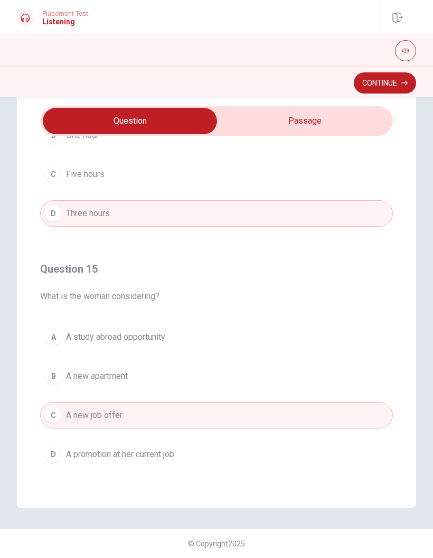
scroll to position [35, 0]
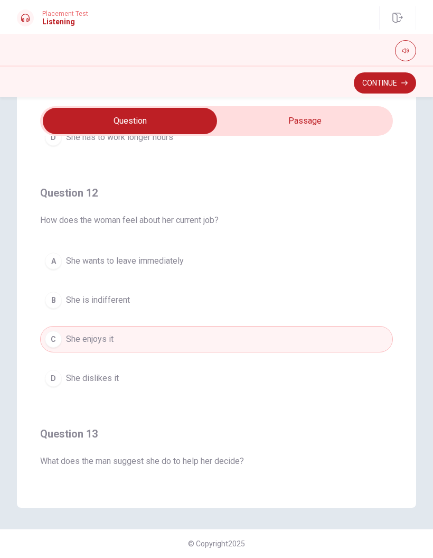
click at [398, 85] on button "Continue" at bounding box center [385, 82] width 62 height 21
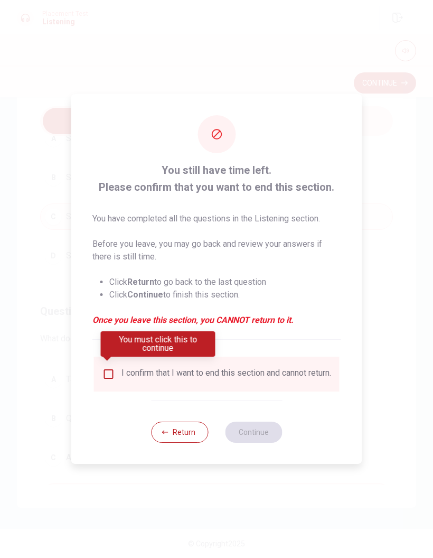
click at [112, 367] on input "You must click this to continue" at bounding box center [108, 373] width 13 height 13
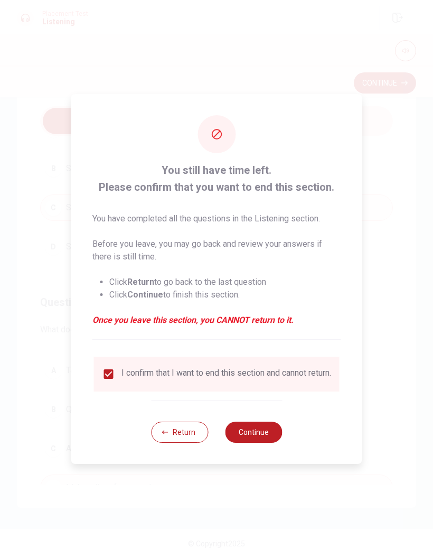
click at [272, 433] on button "Continue" at bounding box center [253, 431] width 57 height 21
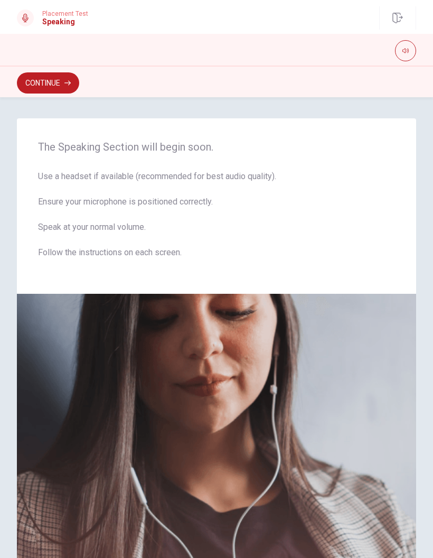
scroll to position [0, 0]
click at [49, 84] on button "Continue" at bounding box center [48, 82] width 62 height 21
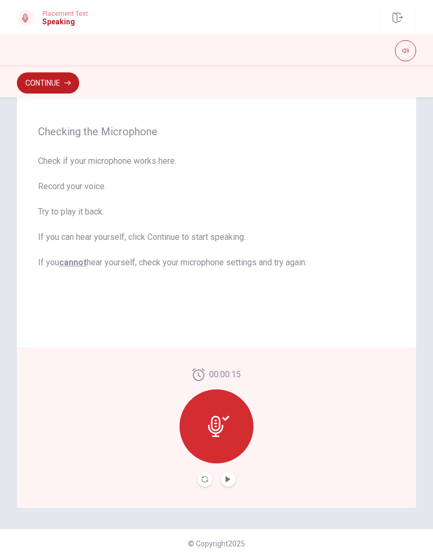
scroll to position [71, 0]
click at [229, 482] on icon "Play Audio" at bounding box center [228, 479] width 6 height 6
click at [205, 477] on icon "Record Again" at bounding box center [205, 479] width 6 height 6
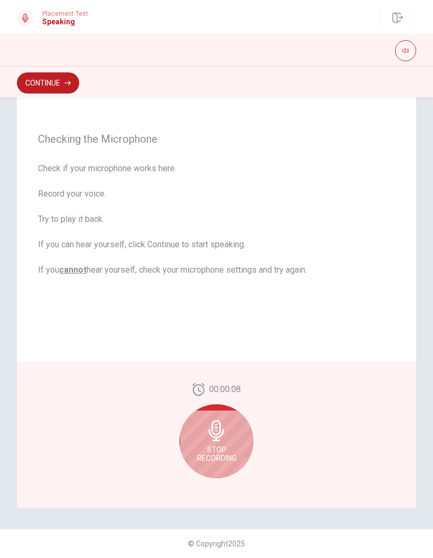
click at [231, 438] on div "Stop Recording" at bounding box center [217, 441] width 74 height 74
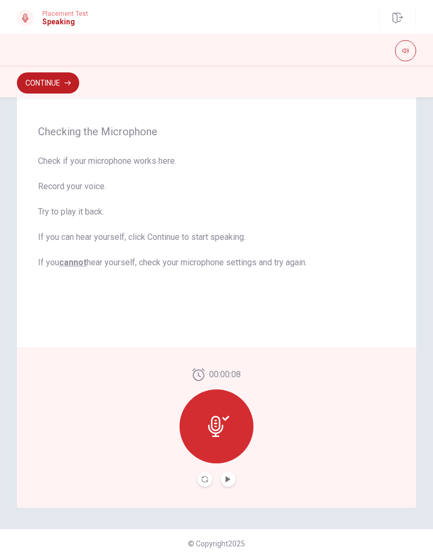
click at [233, 475] on button "Play Audio" at bounding box center [228, 478] width 15 height 15
click at [46, 84] on button "Continue" at bounding box center [48, 82] width 62 height 21
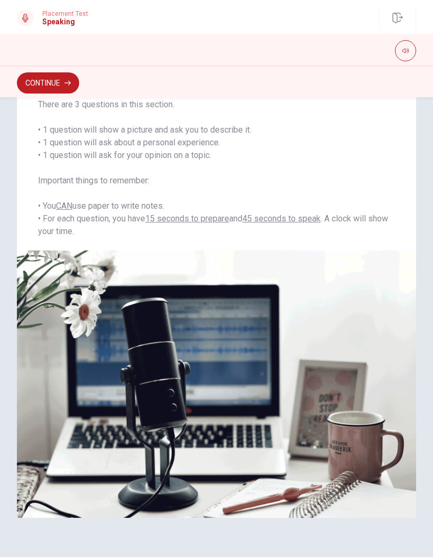
scroll to position [87, 0]
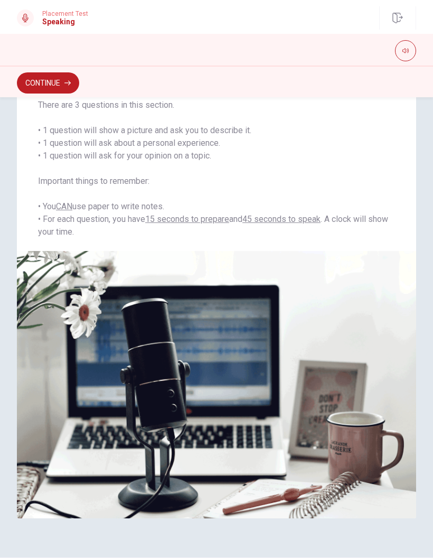
click at [62, 81] on button "Continue" at bounding box center [48, 82] width 62 height 21
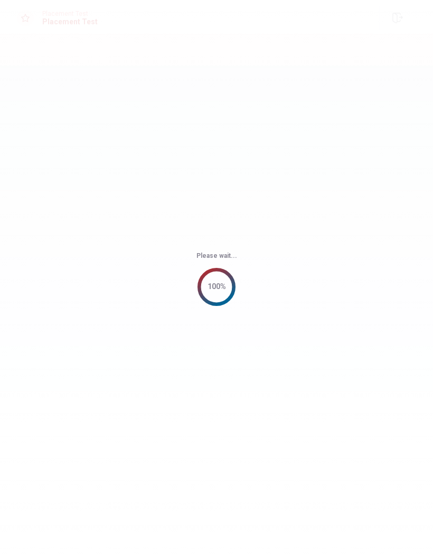
scroll to position [0, 0]
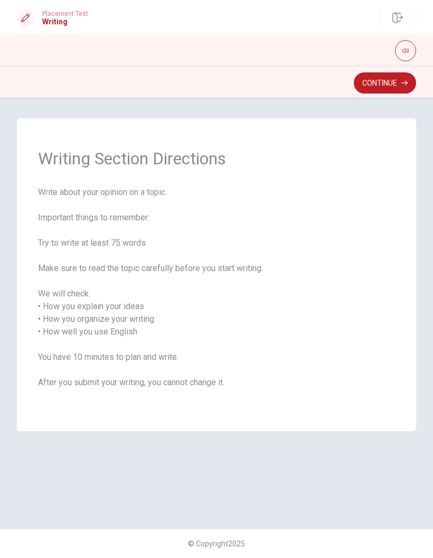
click at [390, 85] on button "Continue" at bounding box center [385, 82] width 62 height 21
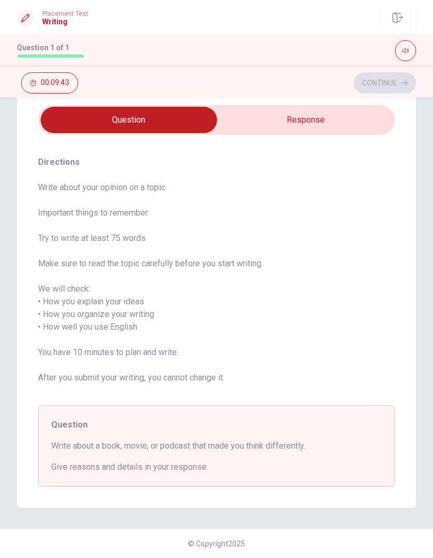
scroll to position [34, 0]
click at [298, 446] on span "Write about a book, movie, or podcast that made you think differently." at bounding box center [216, 445] width 331 height 13
click at [342, 118] on input "checkbox" at bounding box center [128, 120] width 535 height 26
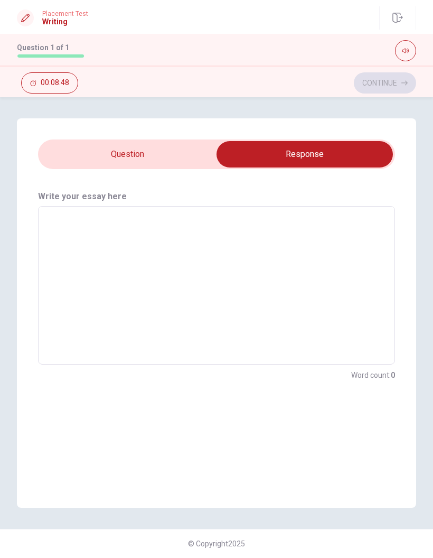
scroll to position [0, 0]
click at [131, 230] on textarea at bounding box center [216, 285] width 342 height 141
click at [165, 150] on input "checkbox" at bounding box center [304, 154] width 535 height 26
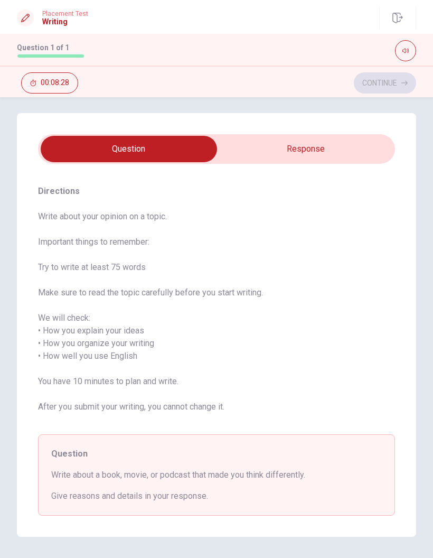
scroll to position [5, 0]
click at [336, 142] on input "checkbox" at bounding box center [128, 149] width 535 height 26
checkbox input "true"
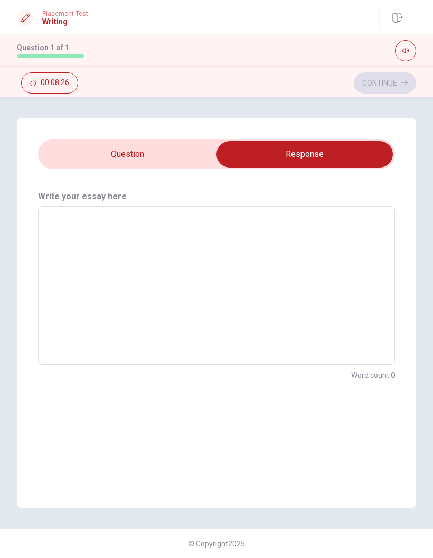
click at [122, 240] on textarea at bounding box center [216, 285] width 342 height 141
type textarea "S"
type textarea "x"
type textarea "Se"
type textarea "x"
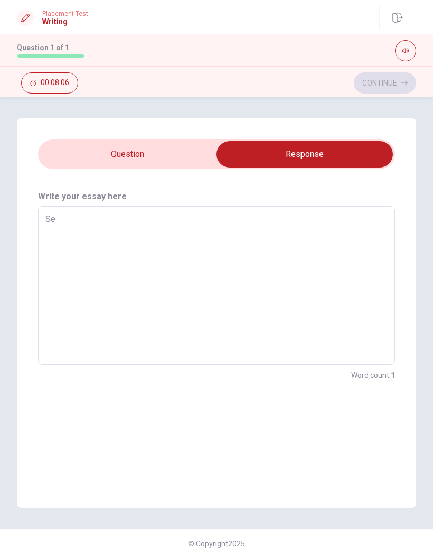
type textarea "Sec"
type textarea "x"
type textarea "Secr"
type textarea "x"
type textarea "Secre"
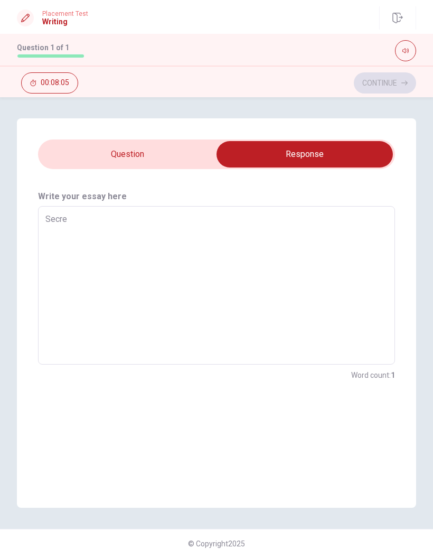
type textarea "x"
type textarea "Secrea"
type textarea "x"
type textarea "Secreat"
type textarea "x"
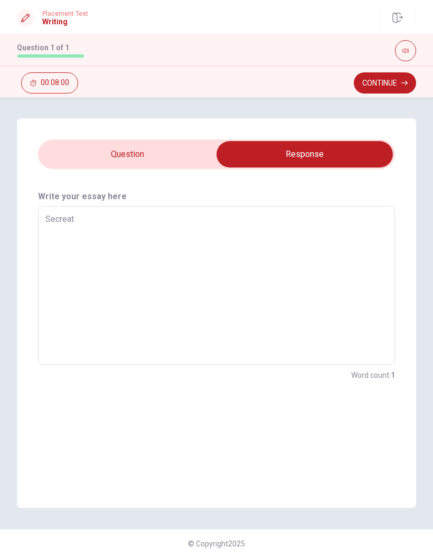
type textarea "Secrea"
type textarea "x"
type textarea "Secre"
type textarea "x"
type textarea "Secr"
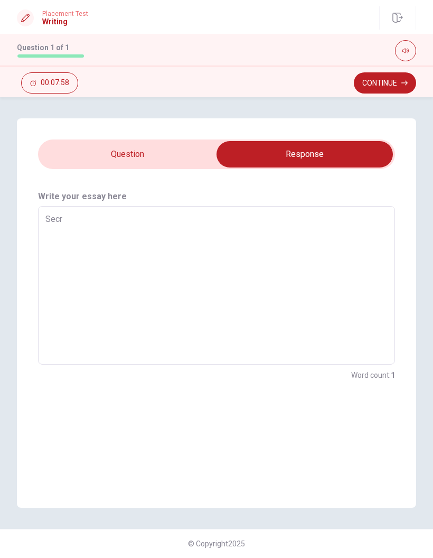
type textarea "x"
type textarea "Sec"
type textarea "x"
type textarea "Se"
type textarea "x"
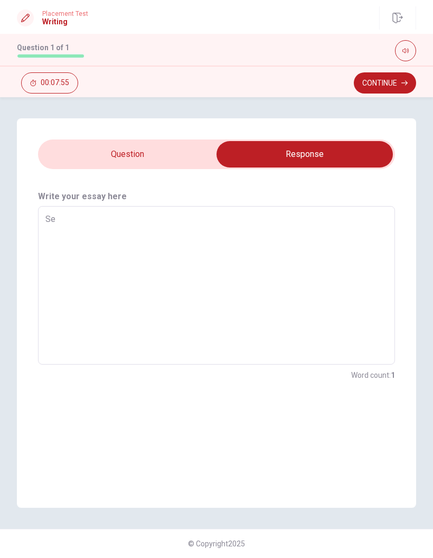
type textarea "S"
type textarea "x"
type textarea "S"
type textarea "x"
type textarea "Se"
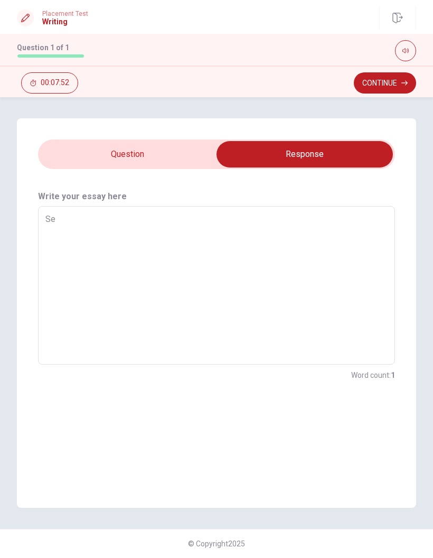
type textarea "x"
type textarea "Ser"
type textarea "x"
type textarea "Se"
type textarea "x"
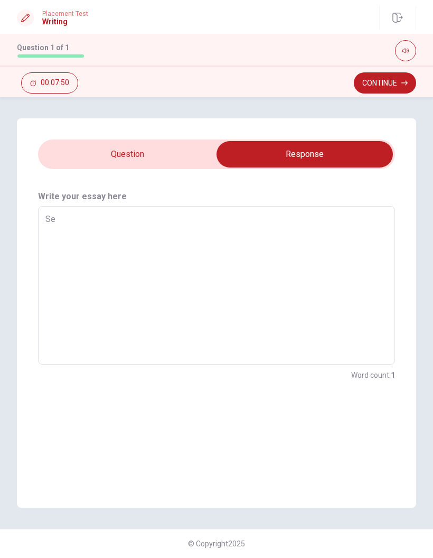
type textarea "Sec"
type textarea "x"
type textarea "Secr"
type textarea "x"
type textarea "Secre"
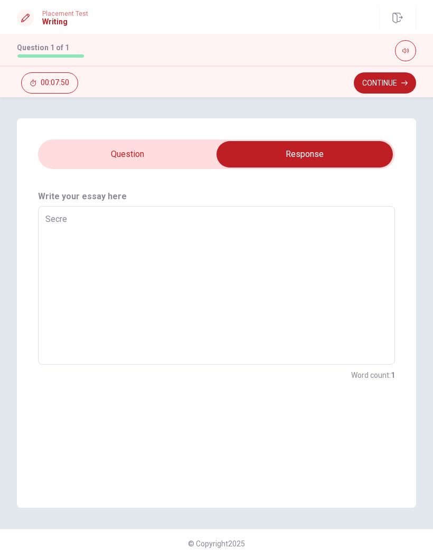
type textarea "x"
type textarea "Secret"
type textarea "x"
type textarea "Secre"
type textarea "x"
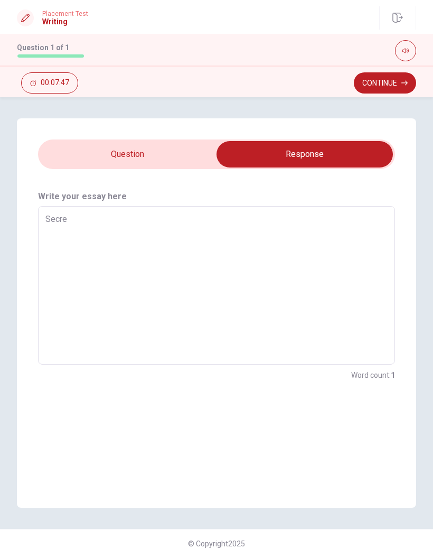
type textarea "Secr"
type textarea "x"
type textarea "Sec"
type textarea "x"
type textarea "Se"
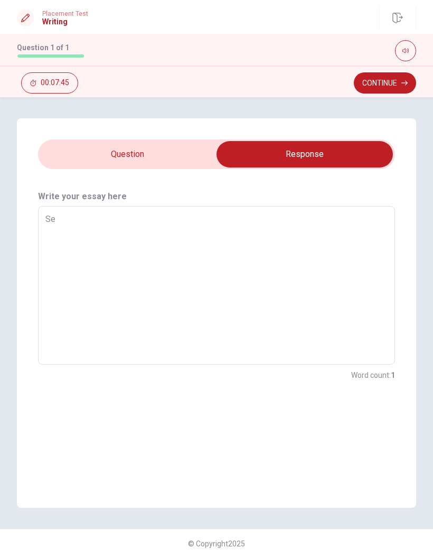
type textarea "x"
type textarea "S"
type textarea "x"
click at [86, 154] on input "checkbox" at bounding box center [304, 154] width 535 height 26
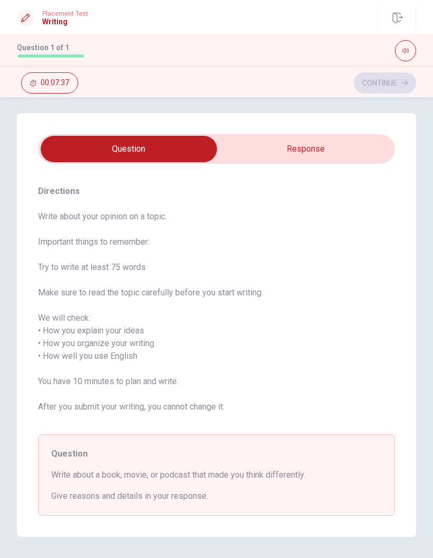
scroll to position [6, 0]
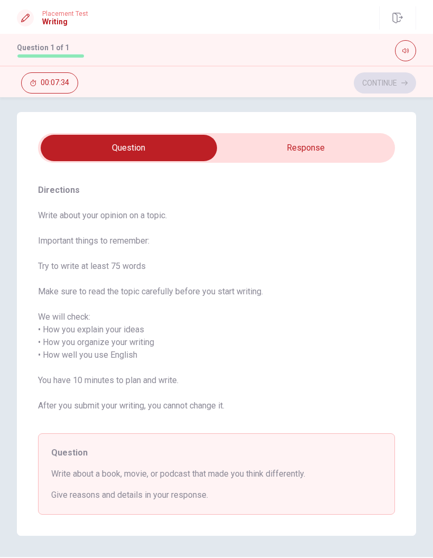
click at [347, 149] on input "checkbox" at bounding box center [128, 148] width 535 height 26
checkbox input "true"
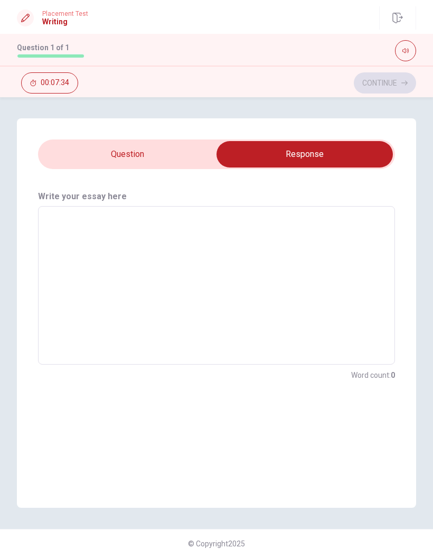
scroll to position [0, 0]
click at [196, 243] on textarea at bounding box center [216, 285] width 342 height 141
type textarea "S"
type textarea "x"
type textarea "Su"
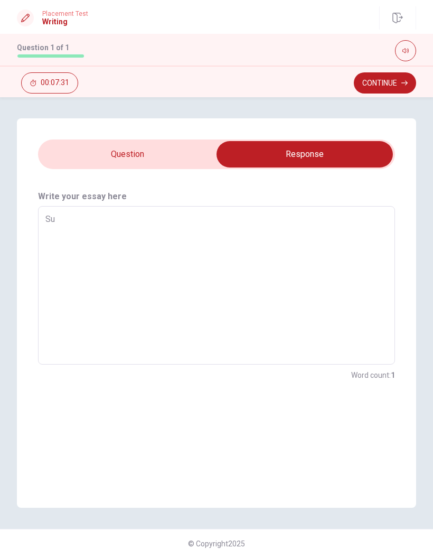
type textarea "x"
type textarea "Sup"
type textarea "x"
type textarea "Supe"
type textarea "x"
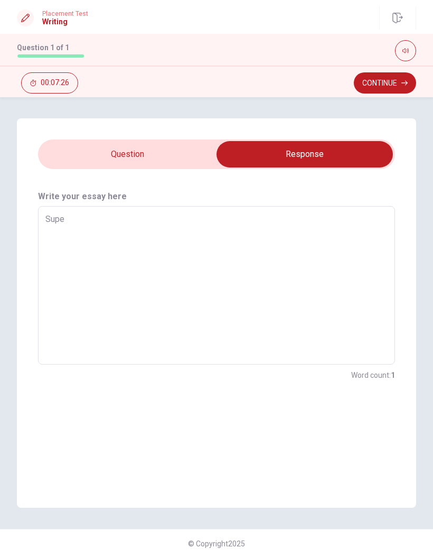
type textarea "Super"
type textarea "x"
type textarea "Super"
type textarea "x"
type textarea "Super n"
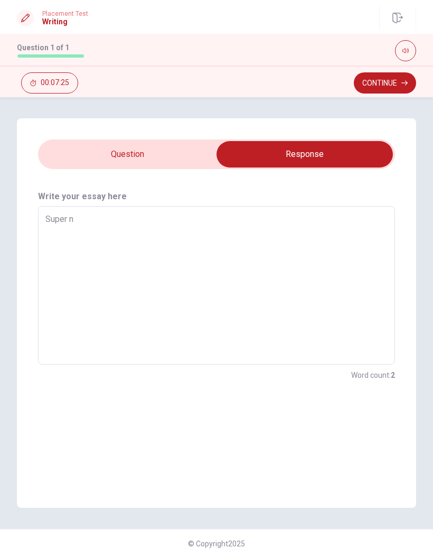
type textarea "x"
type textarea "Super no"
type textarea "x"
type textarea "Super noi"
type textarea "x"
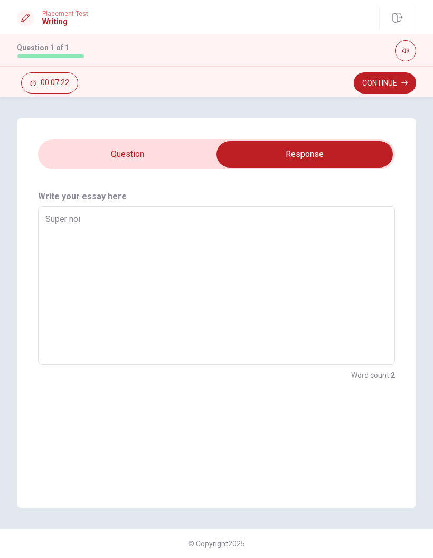
type textarea "Super no"
type textarea "x"
type textarea "Super nor"
type textarea "x"
type textarea "Super norm"
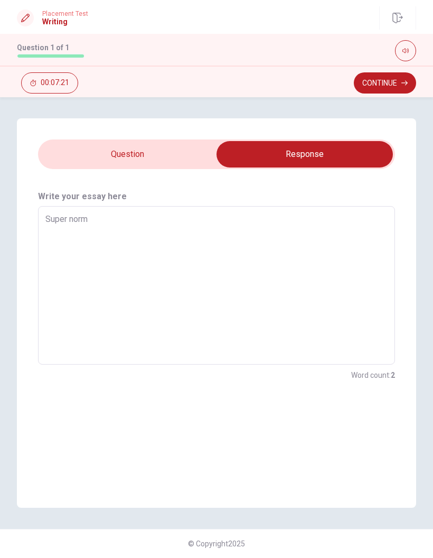
type textarea "x"
type textarea "Super [PERSON_NAME]"
type textarea "x"
type textarea "Super normal"
click at [46, 218] on textarea "Super normal" at bounding box center [216, 285] width 342 height 141
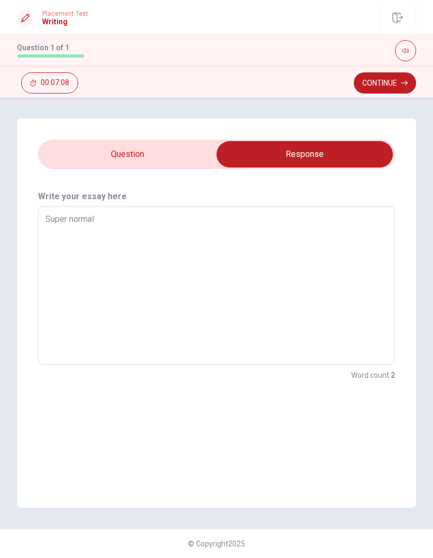
type textarea "x"
type textarea "iSuper normal"
type textarea "x"
type textarea "Super normal"
type textarea "x"
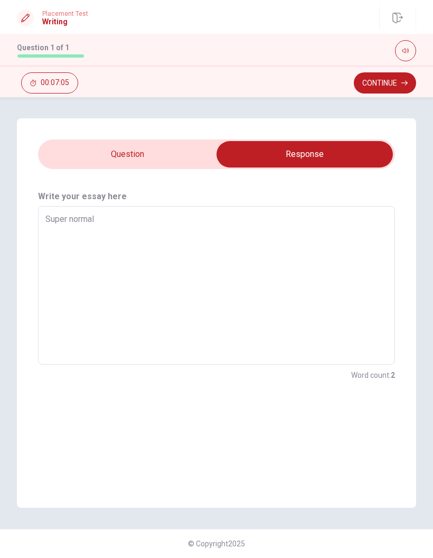
type textarea "ISuper normal"
type textarea "x"
type textarea "I Super normal"
type textarea "x"
type textarea "I wSuper normal"
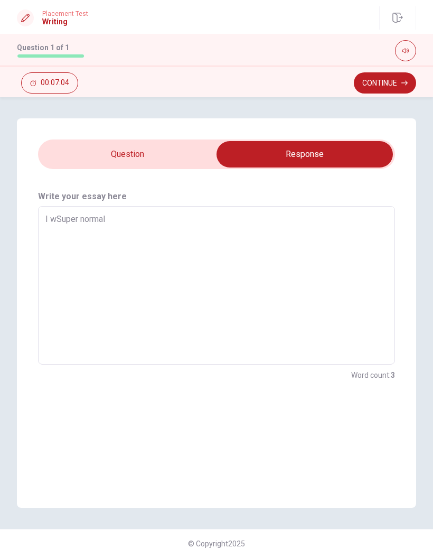
type textarea "x"
type textarea "I waSuper normal"
type textarea "x"
type textarea "I wanSuper normal"
type textarea "x"
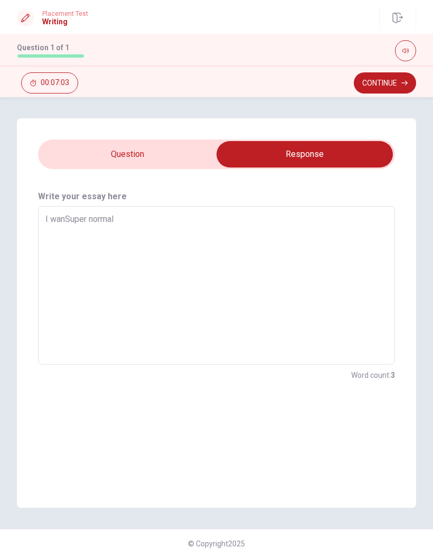
type textarea "I wantSuper normal"
type textarea "x"
type textarea "I want Super normal"
type textarea "x"
type textarea "I want tSuper normal"
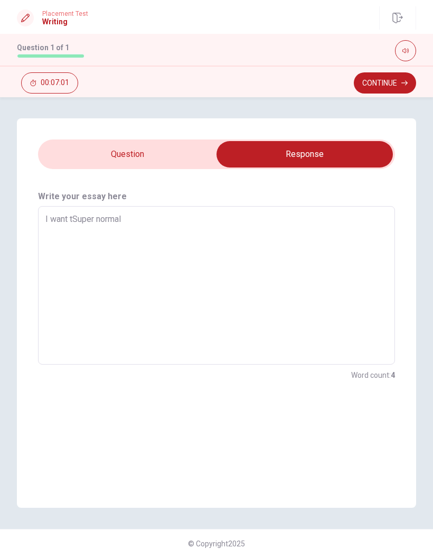
type textarea "x"
type textarea "I want toSuper normal"
type textarea "x"
type textarea "I want to Super normal"
type textarea "x"
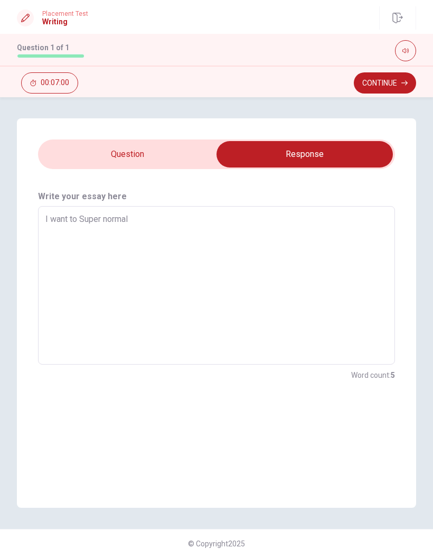
type textarea "I want to tSuper normal"
type textarea "x"
type textarea "I want to taSuper normal"
type textarea "x"
type textarea "I want to takSuper normal"
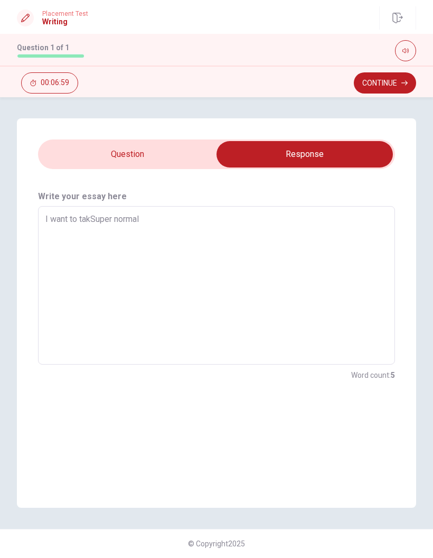
type textarea "x"
type textarea "I want to taklSuper normal"
type textarea "x"
type textarea "I want to takSuper normal"
type textarea "x"
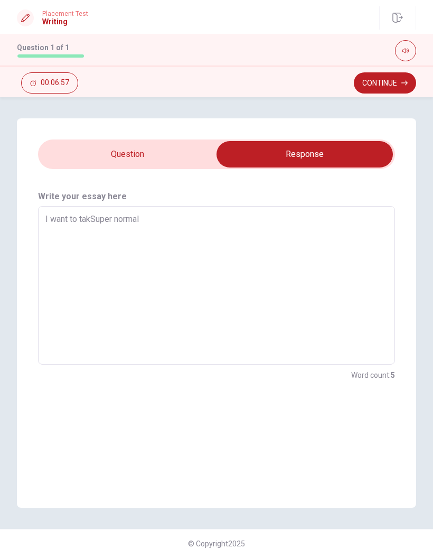
type textarea "I want to taSuper normal"
type textarea "x"
type textarea "I want to talSuper normal"
type textarea "x"
type textarea "I want to talkSuper normal"
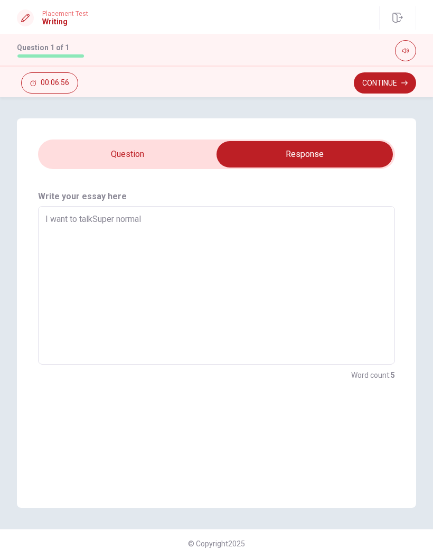
type textarea "x"
type textarea "I want to talk Super normal"
type textarea "x"
type textarea "I want to talk aSuper normal"
type textarea "x"
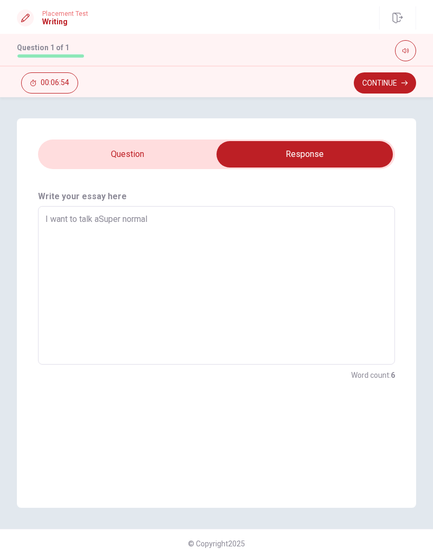
type textarea "I want to talk abSuper normal"
type textarea "x"
type textarea "I want to talk aboSuper normal"
type textarea "x"
type textarea "I want to talk abouSuper normal"
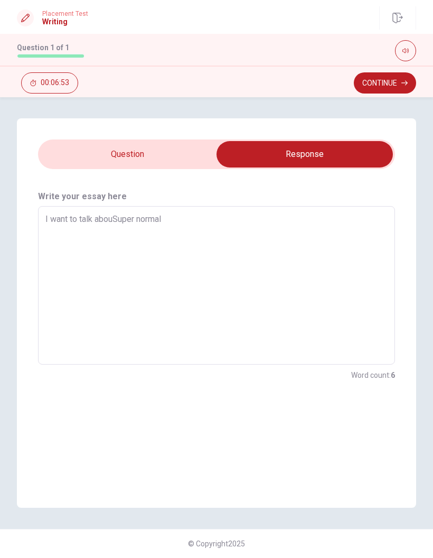
type textarea "x"
type textarea "I want to talk aboutSuper normal"
type textarea "x"
type textarea "I want to talk about Super normal"
type textarea "x"
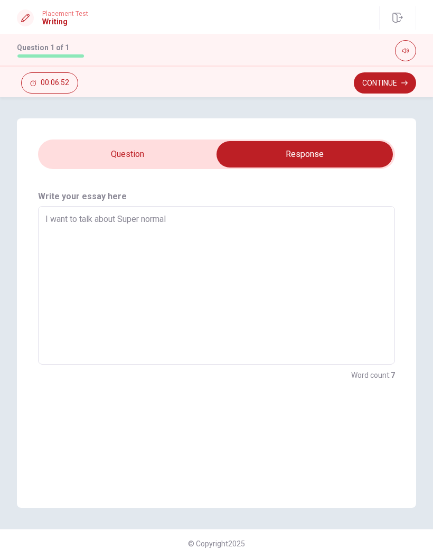
type textarea "I want to talk about aSuper normal"
type textarea "x"
type textarea "I want to talk about a Super normal"
type textarea "x"
type textarea "I want to talk about a bSuper normal"
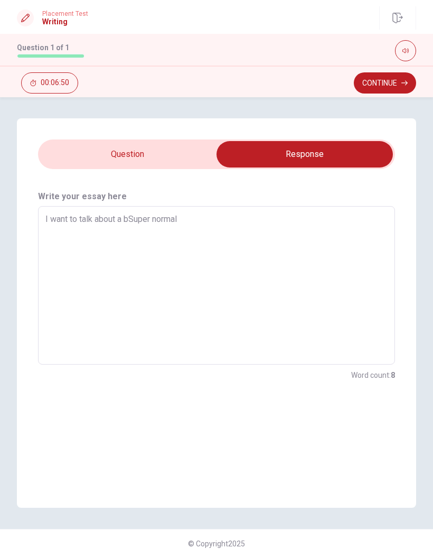
type textarea "x"
type textarea "I want to talk about a boSuper normal"
type textarea "x"
type textarea "I want to talk about a booSuper normal"
type textarea "x"
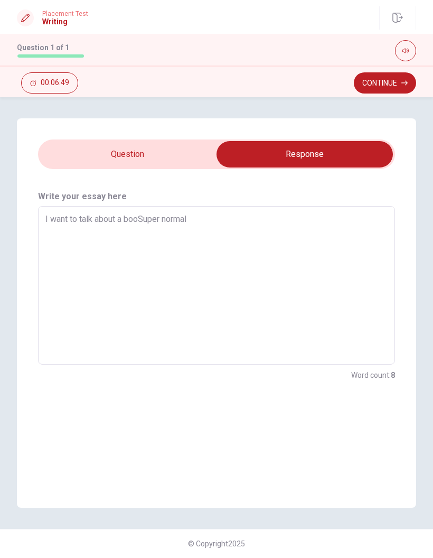
type textarea "I want to talk about a bookSuper normal"
type textarea "x"
type textarea "I want to talk about a book Super normal"
type textarea "x"
type textarea "I want to talk about a book cSuper normal"
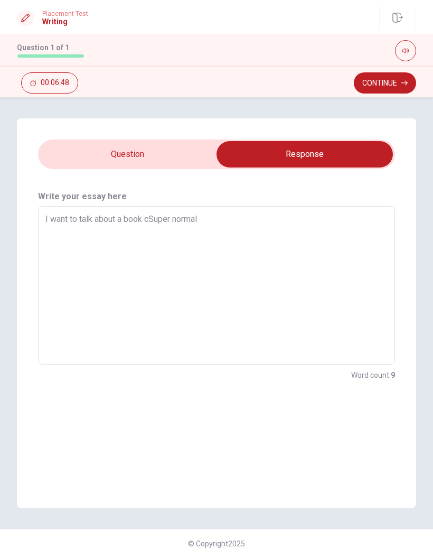
type textarea "x"
type textarea "I want to talk about a book caSuper normal"
type textarea "x"
type textarea "I want to talk about a book calSuper normal"
type textarea "x"
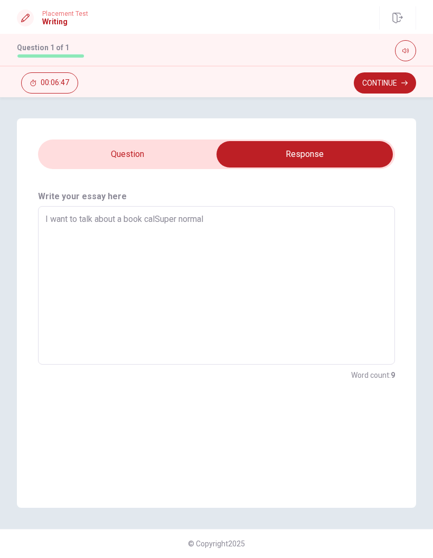
type textarea "I want to talk about a book callSuper normal"
type textarea "x"
type textarea "I want to talk about a book calleSuper normal"
type textarea "x"
type textarea "I want to talk about a book calledSuper normal"
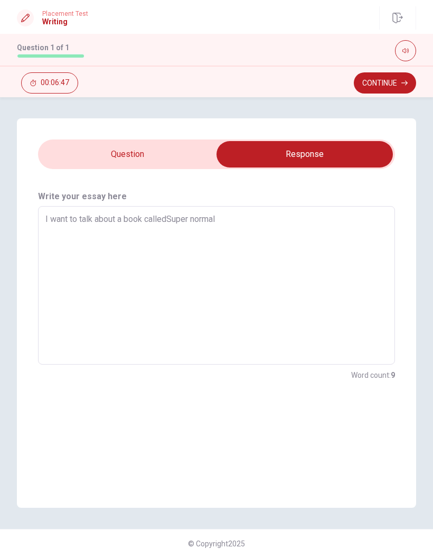
type textarea "x"
type textarea "I want to talk about a book called Super normal"
click at [229, 223] on textarea "I want to talk about a book called Super normal" at bounding box center [216, 285] width 342 height 141
type textarea "x"
type textarea "I want to talk about a book called Super normal,"
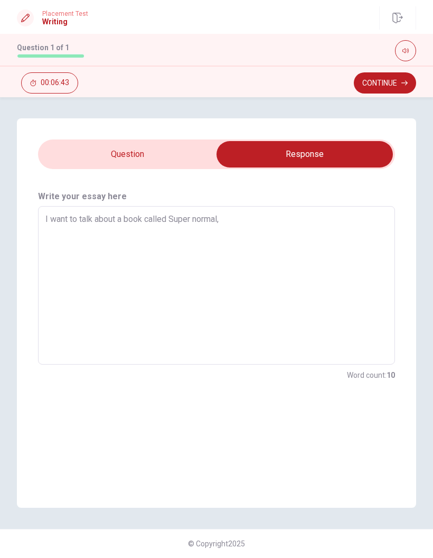
type textarea "x"
type textarea "I want to talk about a book called Super normal,"
type textarea "x"
type textarea "I want to talk about a book called Super normal,"
type textarea "x"
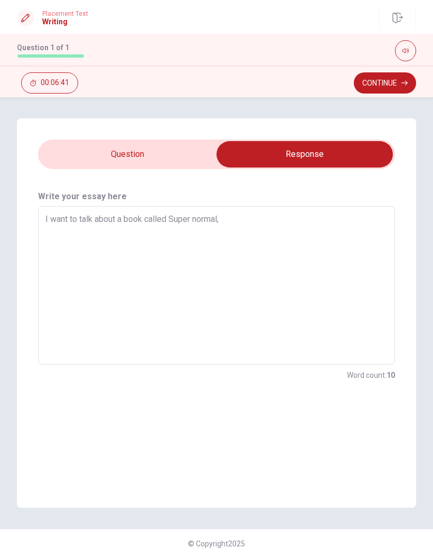
type textarea "I want to talk about a book called Super normal,."
type textarea "x"
type textarea "I want to talk about a book called Super normal,."
type textarea "x"
type textarea "I want to talk about a book called Super normal,."
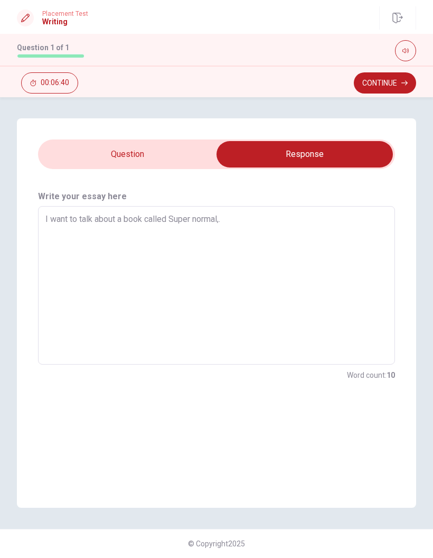
type textarea "x"
type textarea "I want to talk about a book called Super normal,"
type textarea "x"
type textarea "I want to talk about a book called Super normal"
type textarea "x"
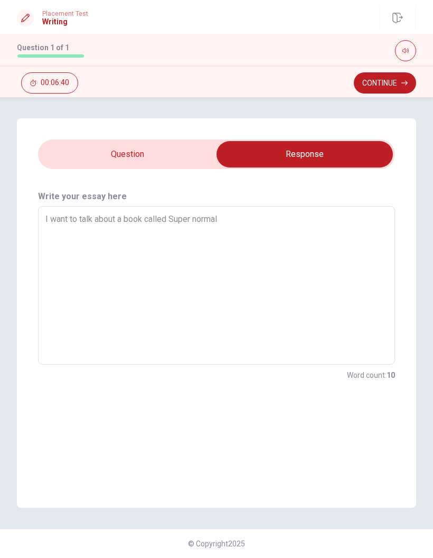
type textarea "I want to talk about a book called Super [PERSON_NAME]"
type textarea "x"
type textarea "I want to talk about a book called Super [PERSON_NAME]."
type textarea "x"
type textarea "I want to talk about a book called Super [PERSON_NAME]."
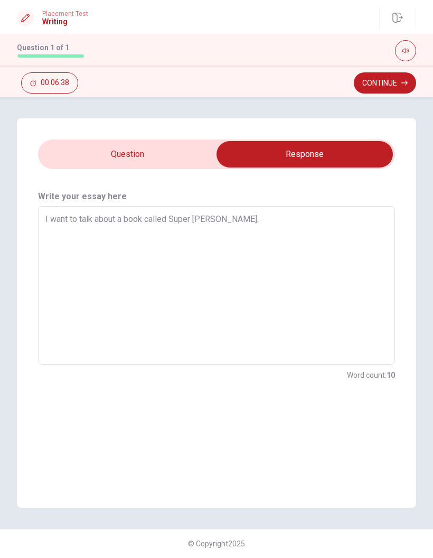
type textarea "x"
type textarea "I want to talk about a book called Super [PERSON_NAME]. T"
type textarea "x"
type textarea "I want to talk about a book called Super [PERSON_NAME]. Th"
